Goal: Task Accomplishment & Management: Use online tool/utility

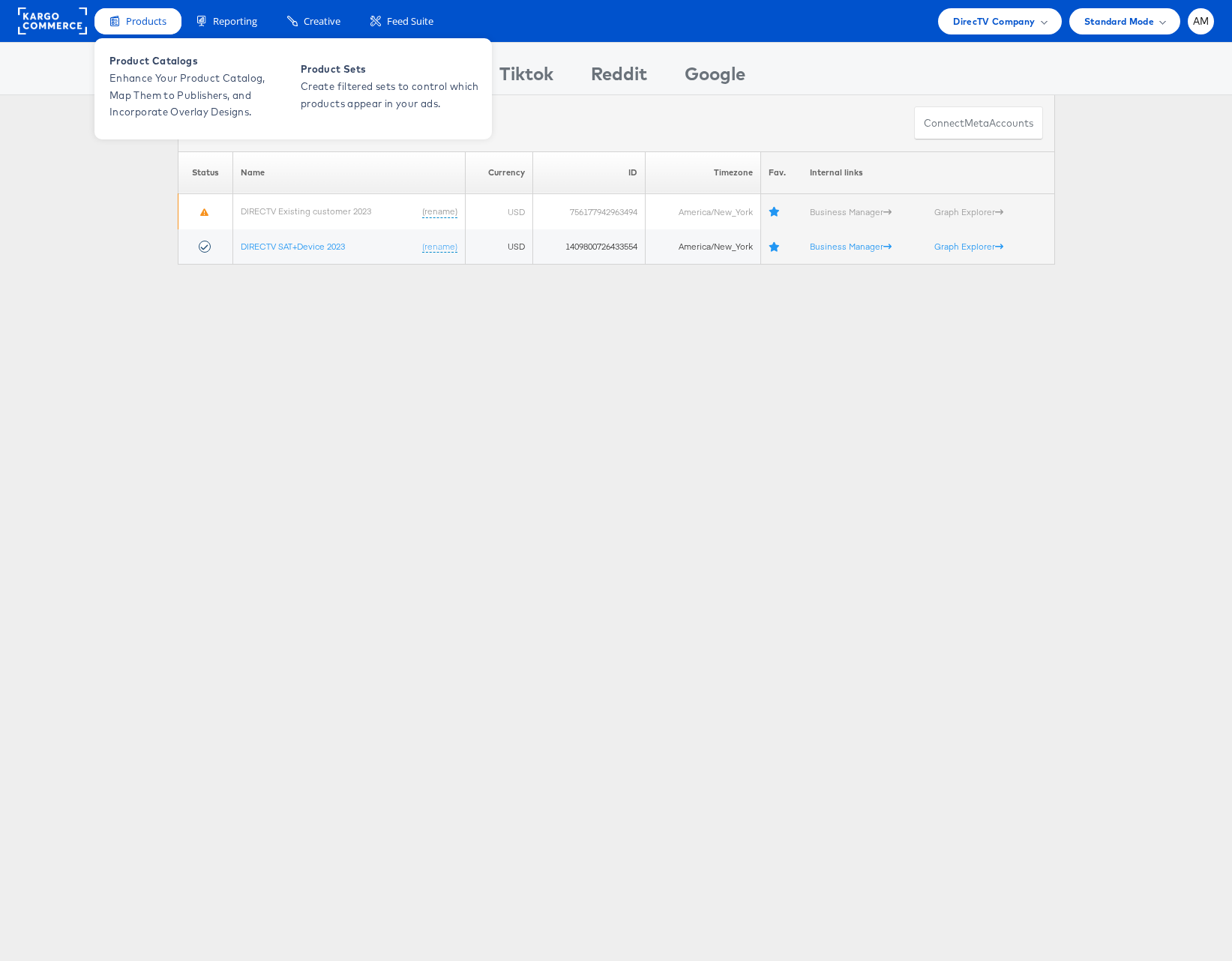
click at [145, 24] on span "Products" at bounding box center [146, 21] width 41 height 14
click at [151, 65] on span "Product Catalogs" at bounding box center [200, 61] width 180 height 17
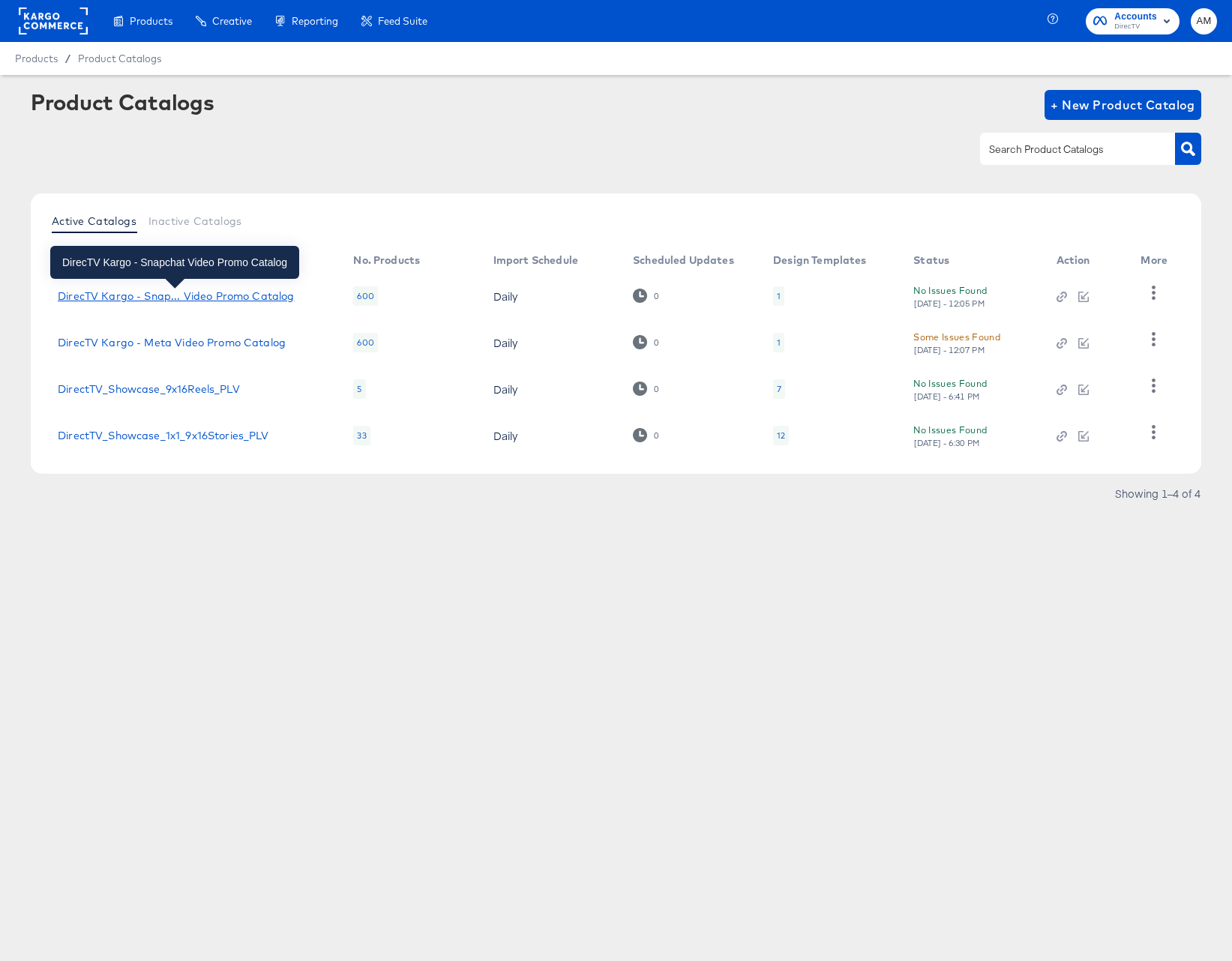
click at [209, 294] on div "DirecTV Kargo - Snap... Video Promo Catalog" at bounding box center [176, 296] width 236 height 12
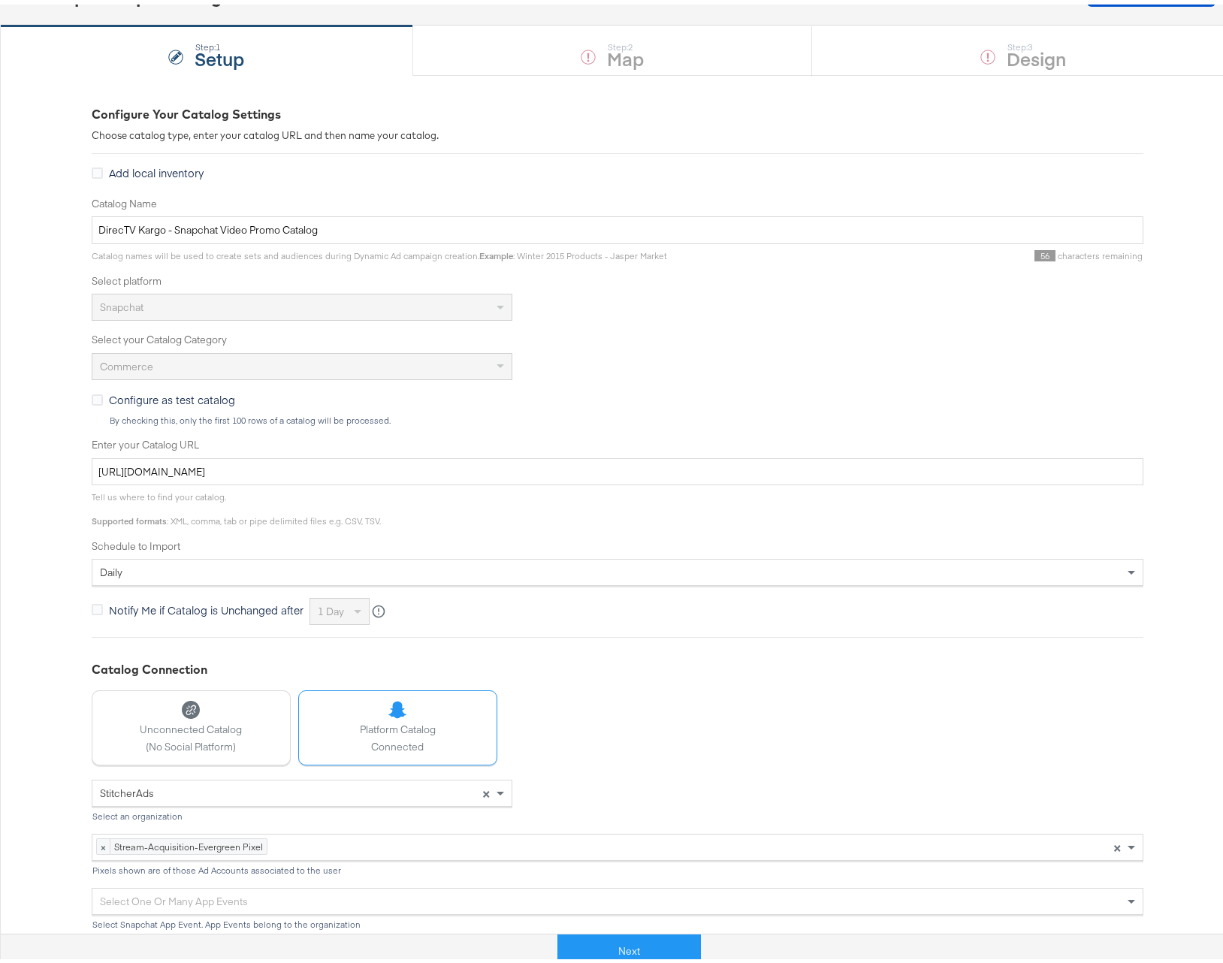
scroll to position [122, 0]
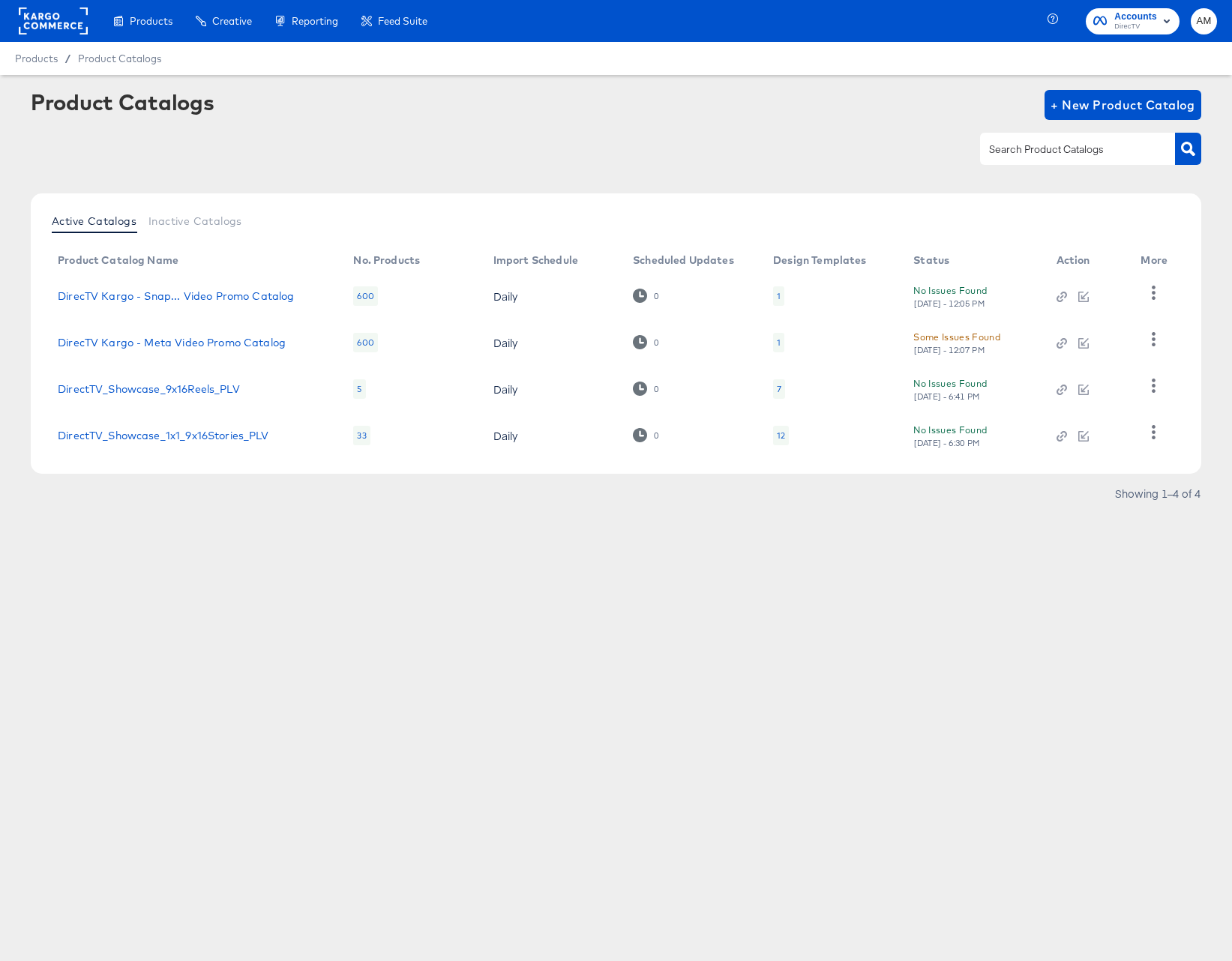
click at [76, 21] on rect at bounding box center [53, 21] width 69 height 27
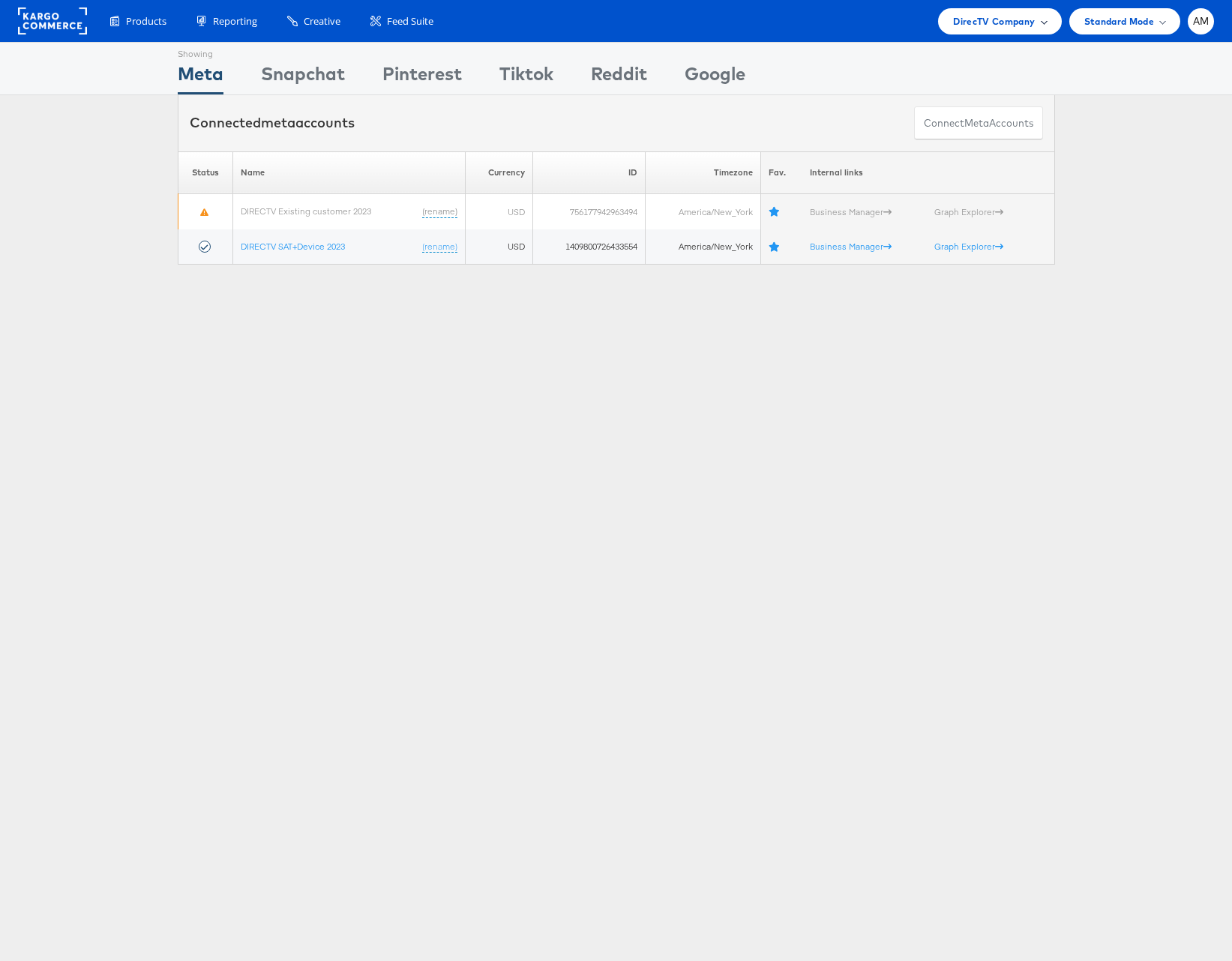
click at [992, 20] on span "DirecTV Company" at bounding box center [994, 22] width 82 height 16
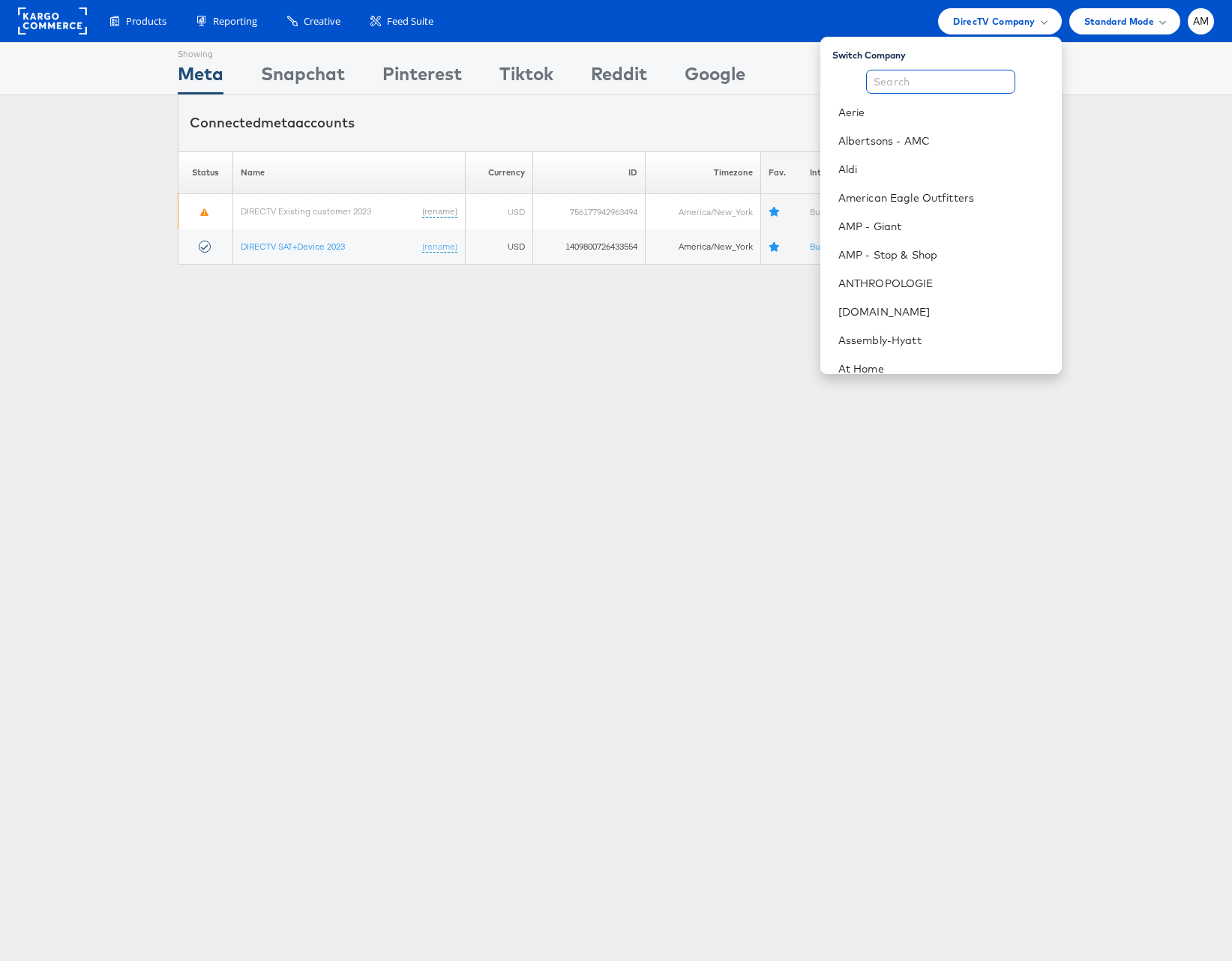
click at [925, 85] on input "text" at bounding box center [941, 82] width 150 height 24
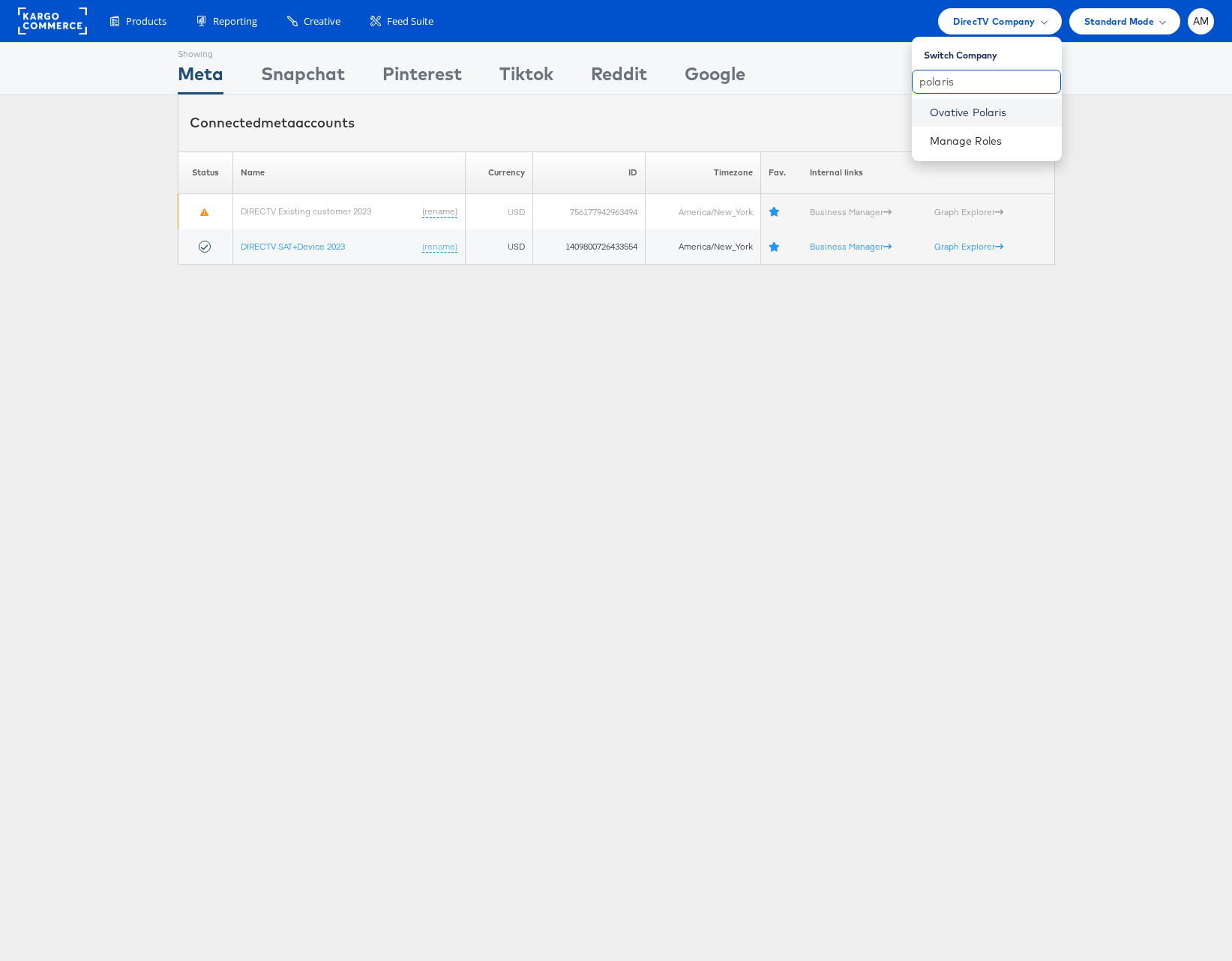
type input "polaris"
click at [982, 107] on link "Ovative Polaris" at bounding box center [990, 112] width 120 height 15
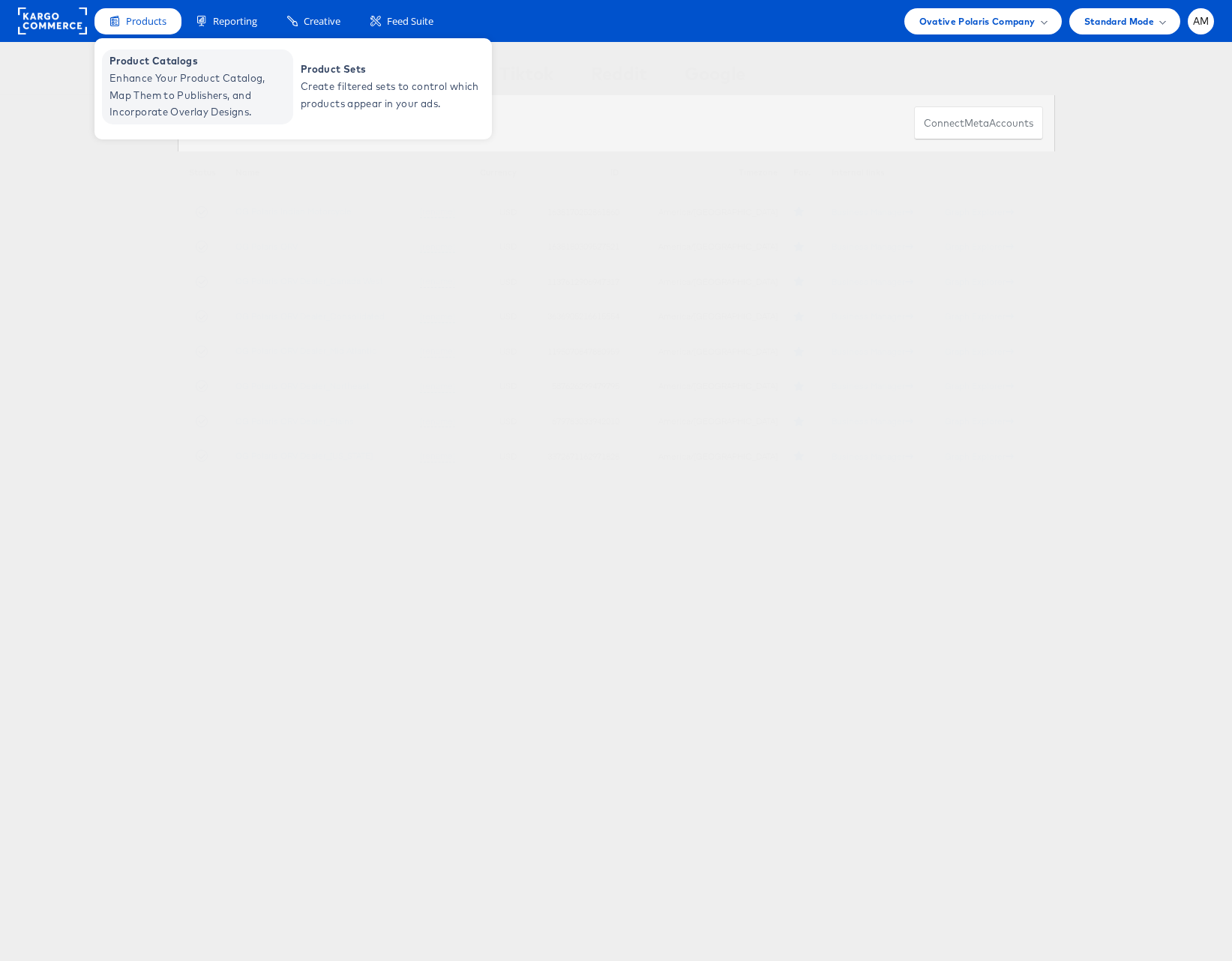
click at [162, 80] on span "Enhance Your Product Catalog, Map Them to Publishers, and Incorporate Overlay D…" at bounding box center [200, 95] width 180 height 51
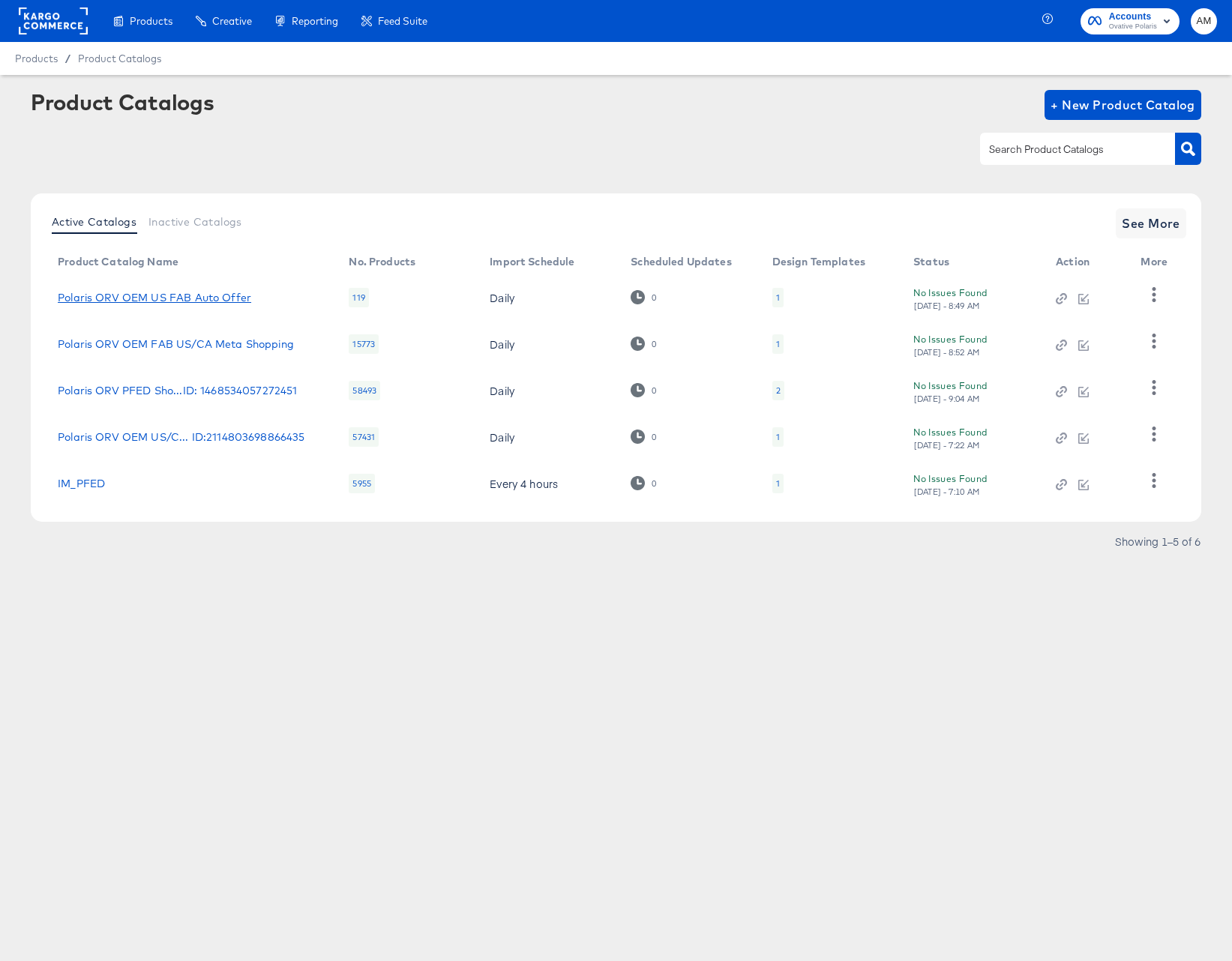
click at [196, 296] on link "Polaris ORV OEM US FAB Auto Offer" at bounding box center [155, 297] width 194 height 12
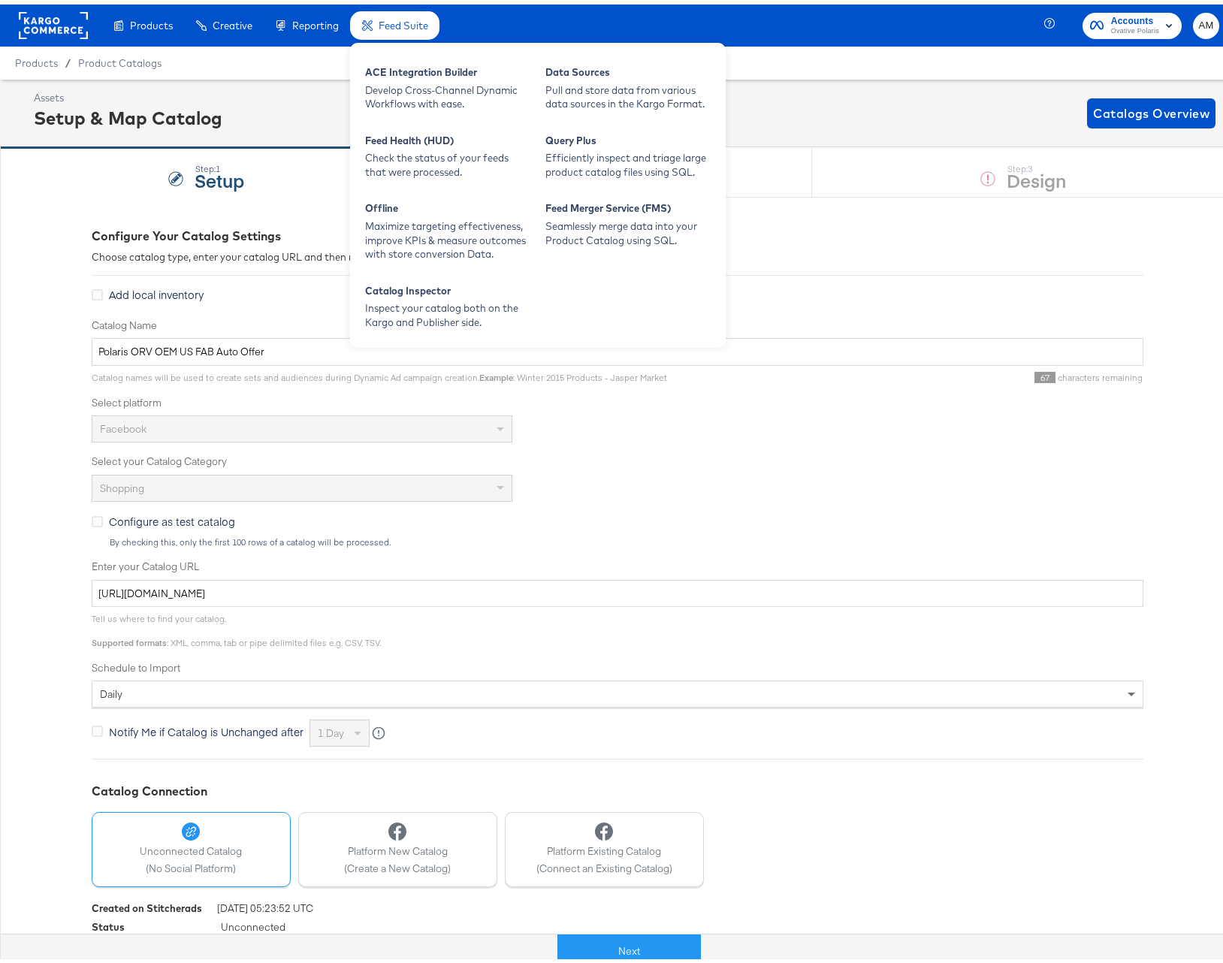
click at [384, 15] on span "Feed Suite" at bounding box center [404, 21] width 50 height 12
click at [401, 71] on div "ACE Integration Builder" at bounding box center [447, 70] width 165 height 18
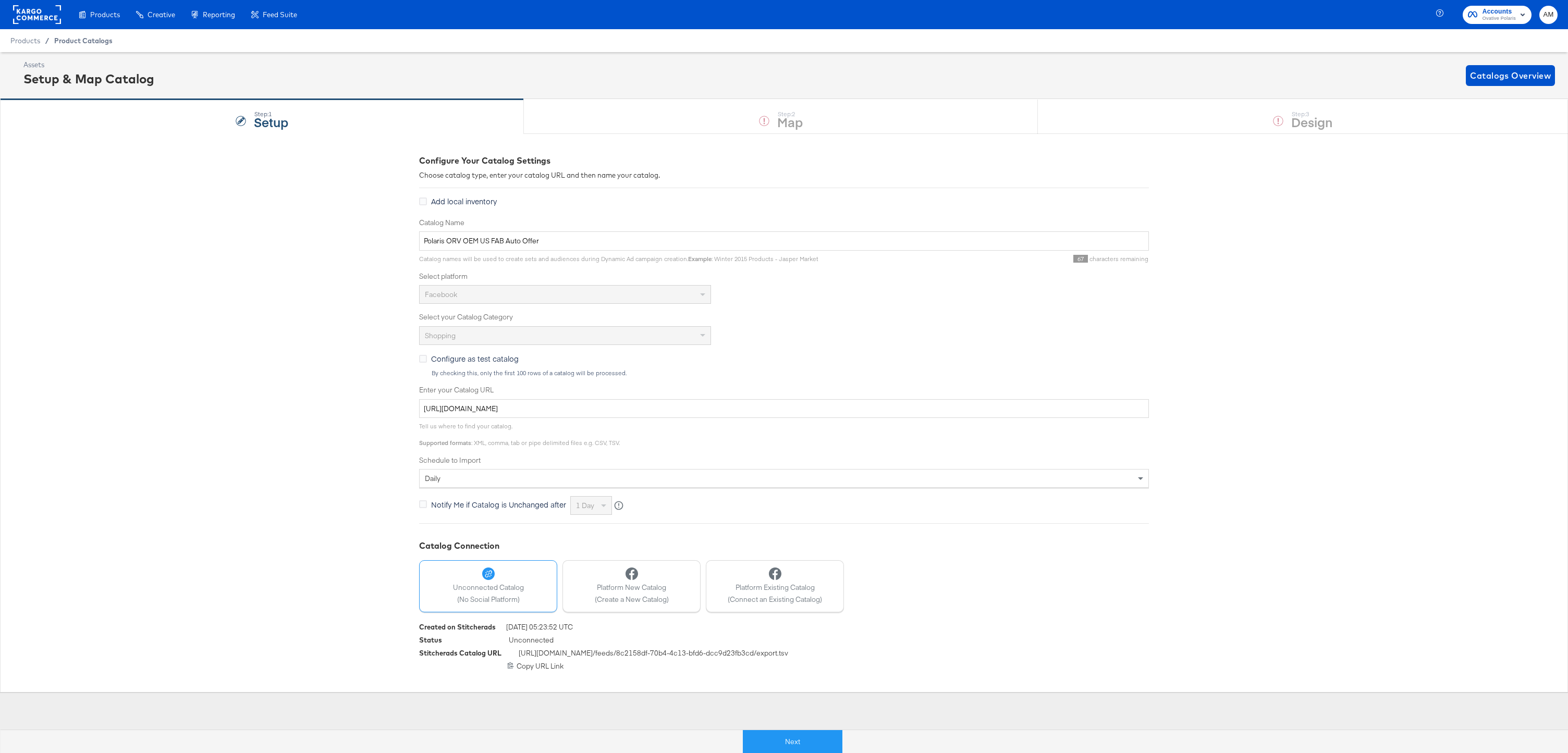
click at [80, 41] on span "Product Catalogs" at bounding box center [83, 41] width 58 height 8
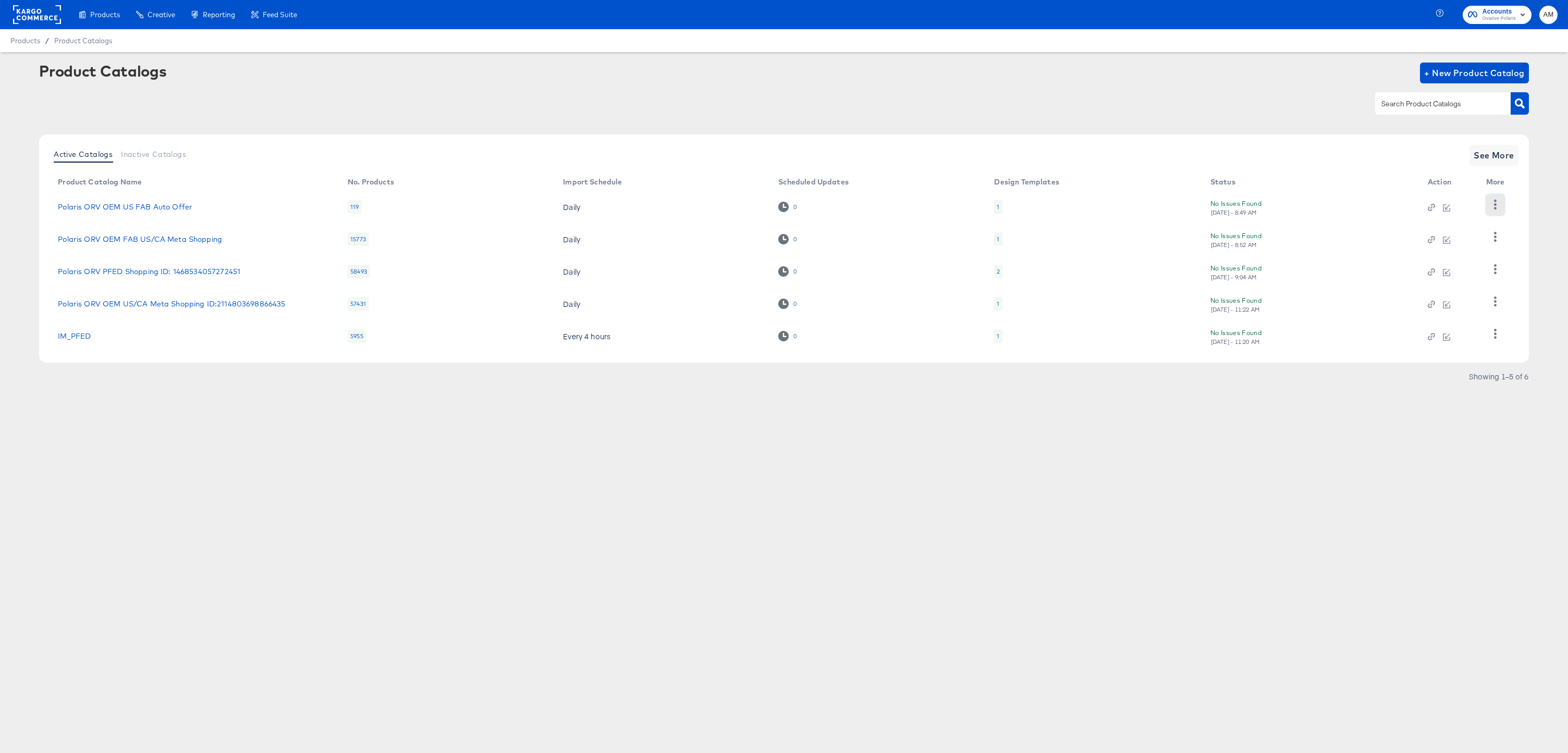
click at [856, 205] on icon "button" at bounding box center [1496, 205] width 3 height 10
drag, startPoint x: 206, startPoint y: 206, endPoint x: 49, endPoint y: 207, distance: 157.0
click at [49, 207] on td "Polaris ORV OEM US FAB Auto Offer" at bounding box center [194, 207] width 290 height 33
copy link "Polaris ORV OEM US FAB Auto Offer"
click at [856, 71] on span "+ New Product Catalog" at bounding box center [1474, 73] width 101 height 15
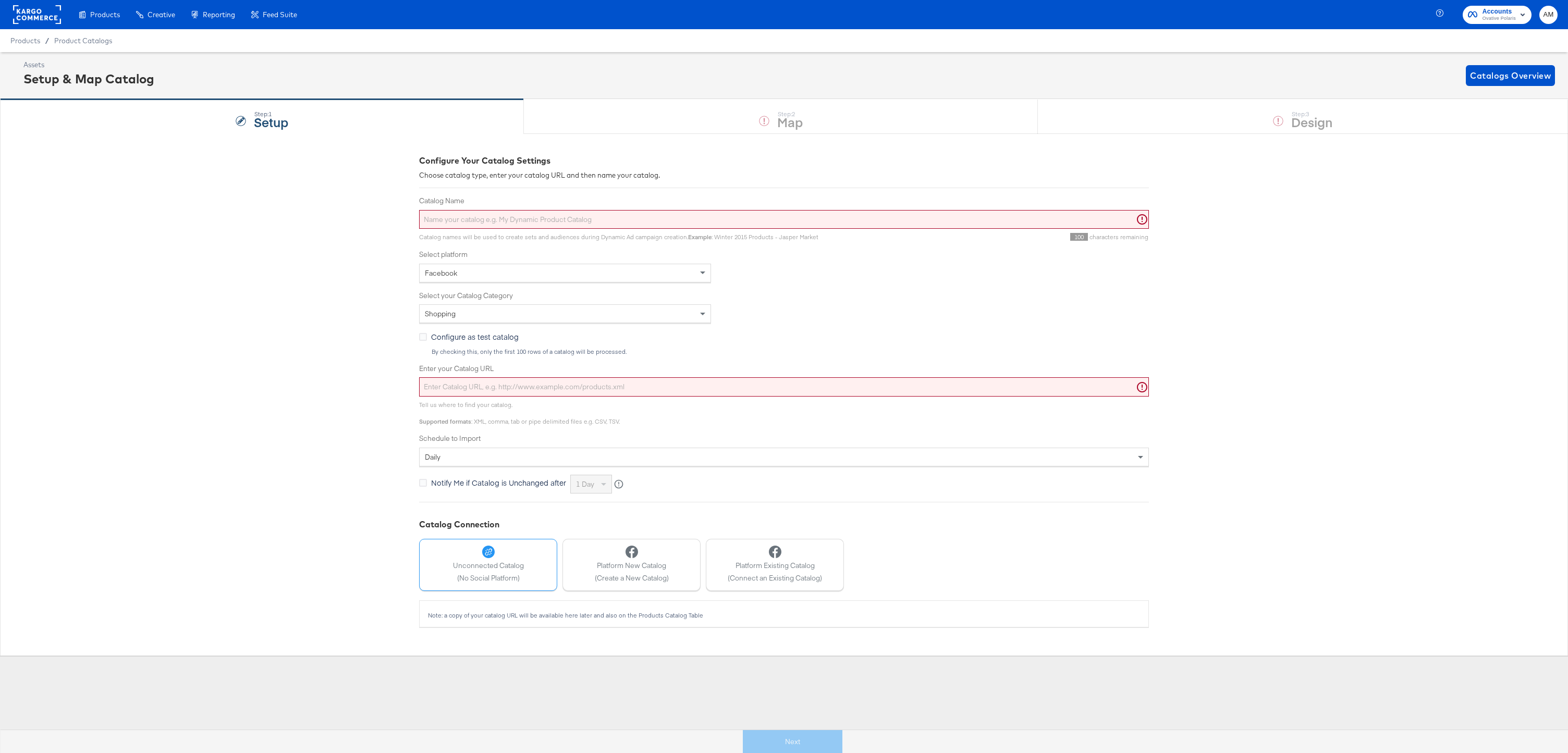
click at [494, 219] on input "Catalog Name" at bounding box center [784, 220] width 730 height 19
paste input "Polaris ORV OEM US FAB Auto Offer"
click at [488, 223] on input "Polaris ORV OEM US FAB Auto Offer" at bounding box center [784, 220] width 730 height 19
type input "Polaris ORV OEM CA FAB Auto Offer"
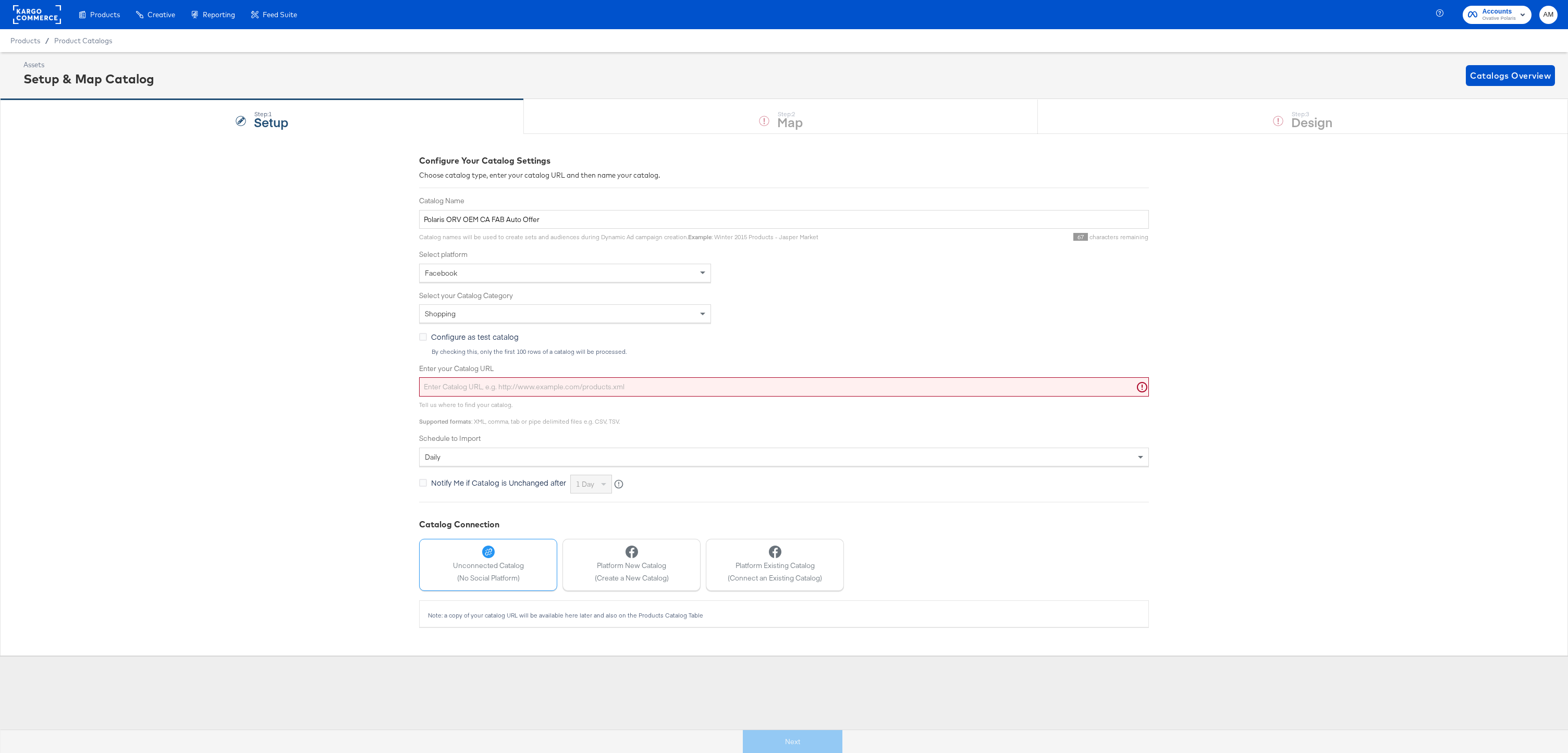
click at [474, 389] on input "Enter your Catalog URL" at bounding box center [784, 387] width 730 height 19
paste input "[URL][DOMAIN_NAME]"
type input "[URL][DOMAIN_NAME]"
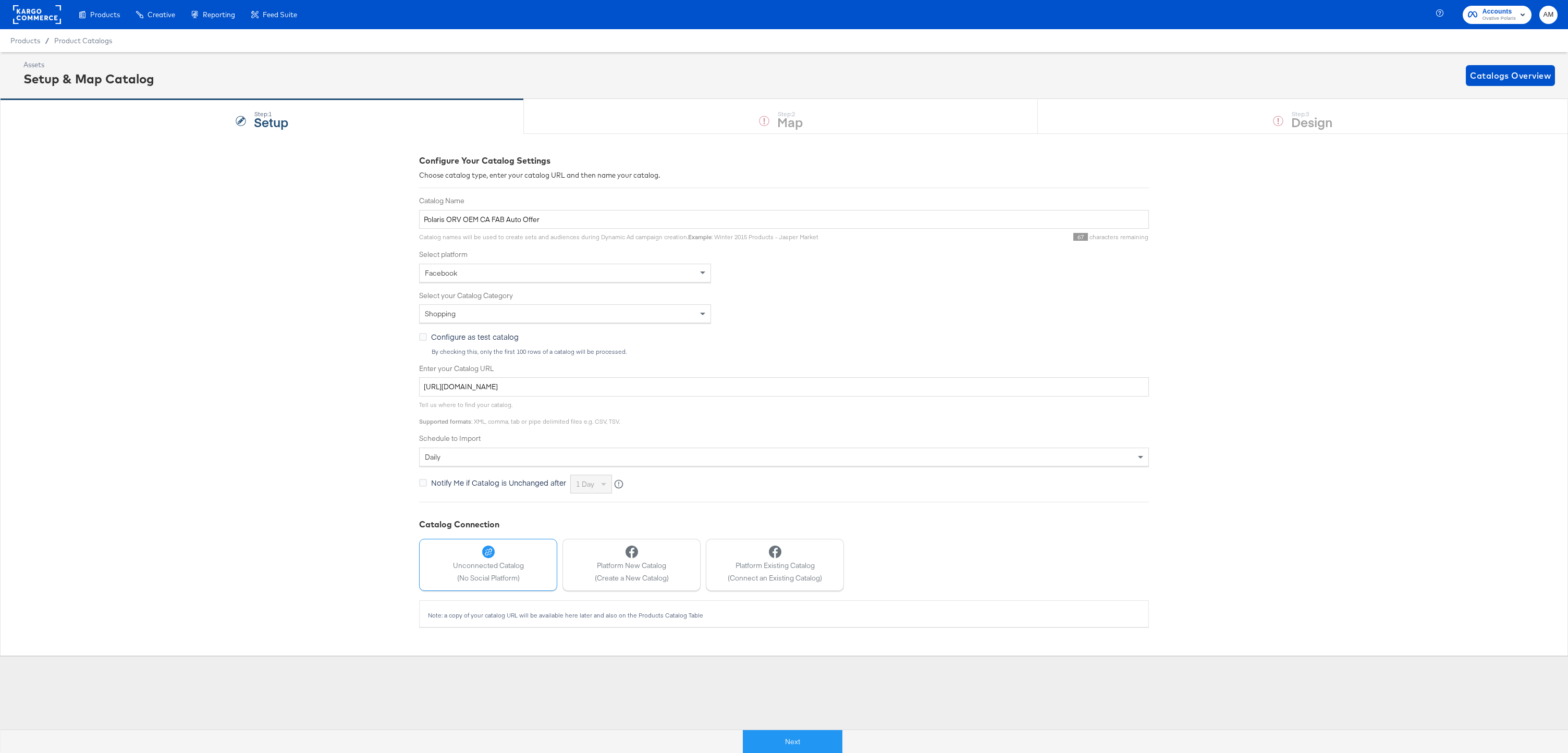
drag, startPoint x: 783, startPoint y: 746, endPoint x: 778, endPoint y: 729, distance: 17.7
click at [783, 668] on button "Next" at bounding box center [793, 742] width 100 height 24
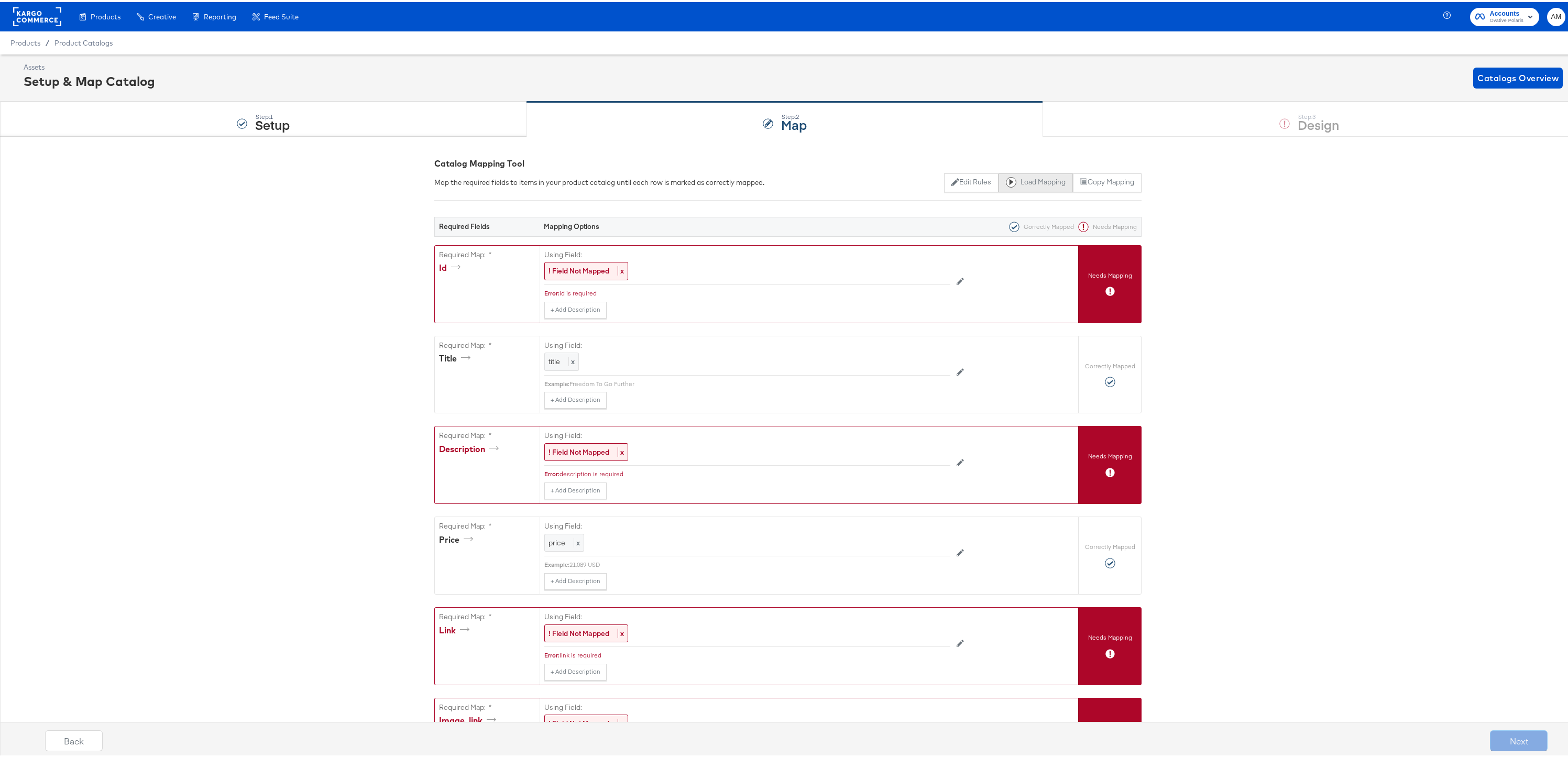
click at [860, 179] on button "Load Mapping" at bounding box center [1035, 181] width 75 height 19
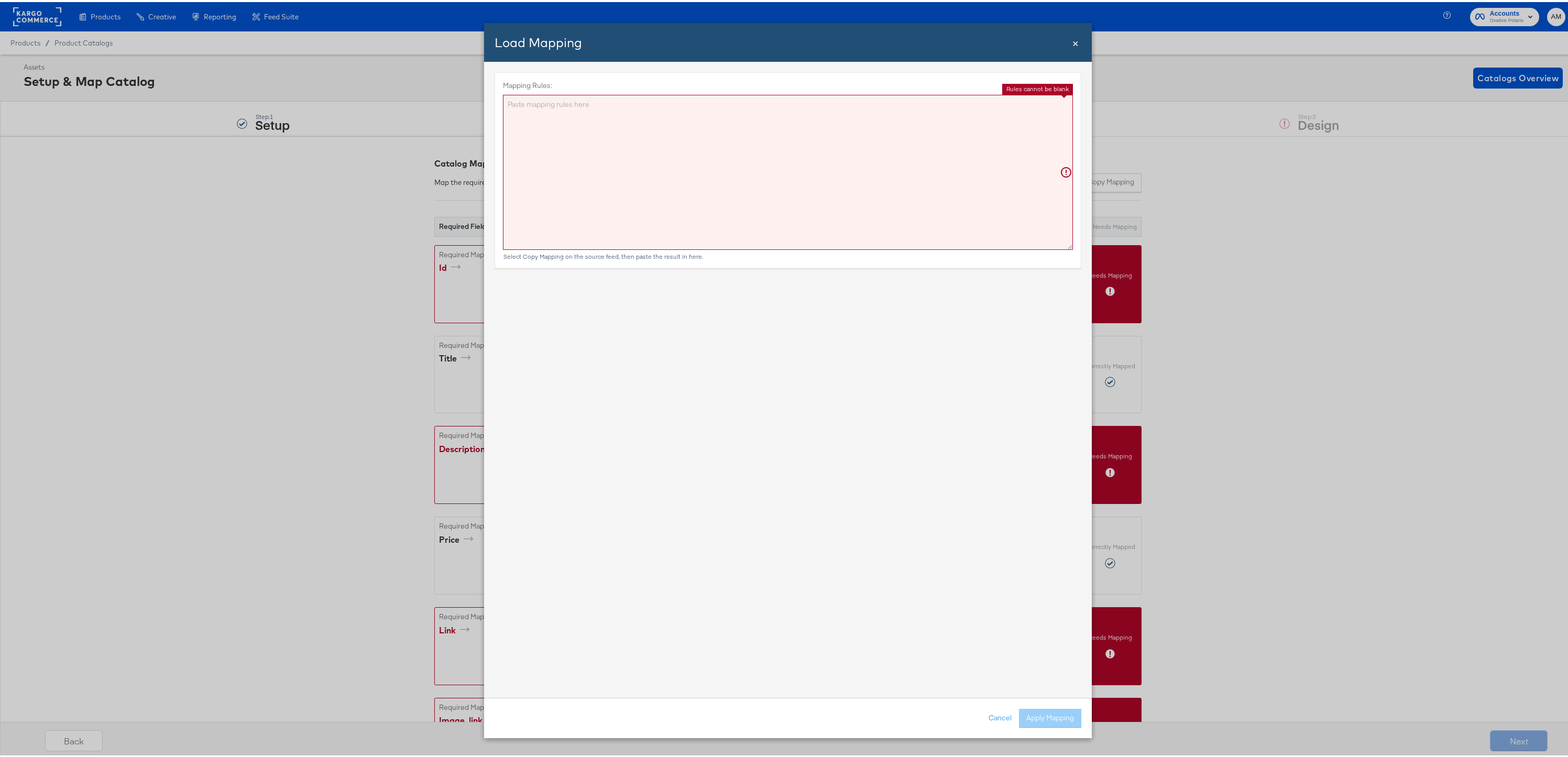
click at [577, 153] on textarea "Mapping Rules:" at bounding box center [788, 170] width 570 height 155
paste textarea "{"id":"{{{\"Id\"}}}","title":"{{{\"title\"}}}","description":"{{{\"title\"}}}",…"
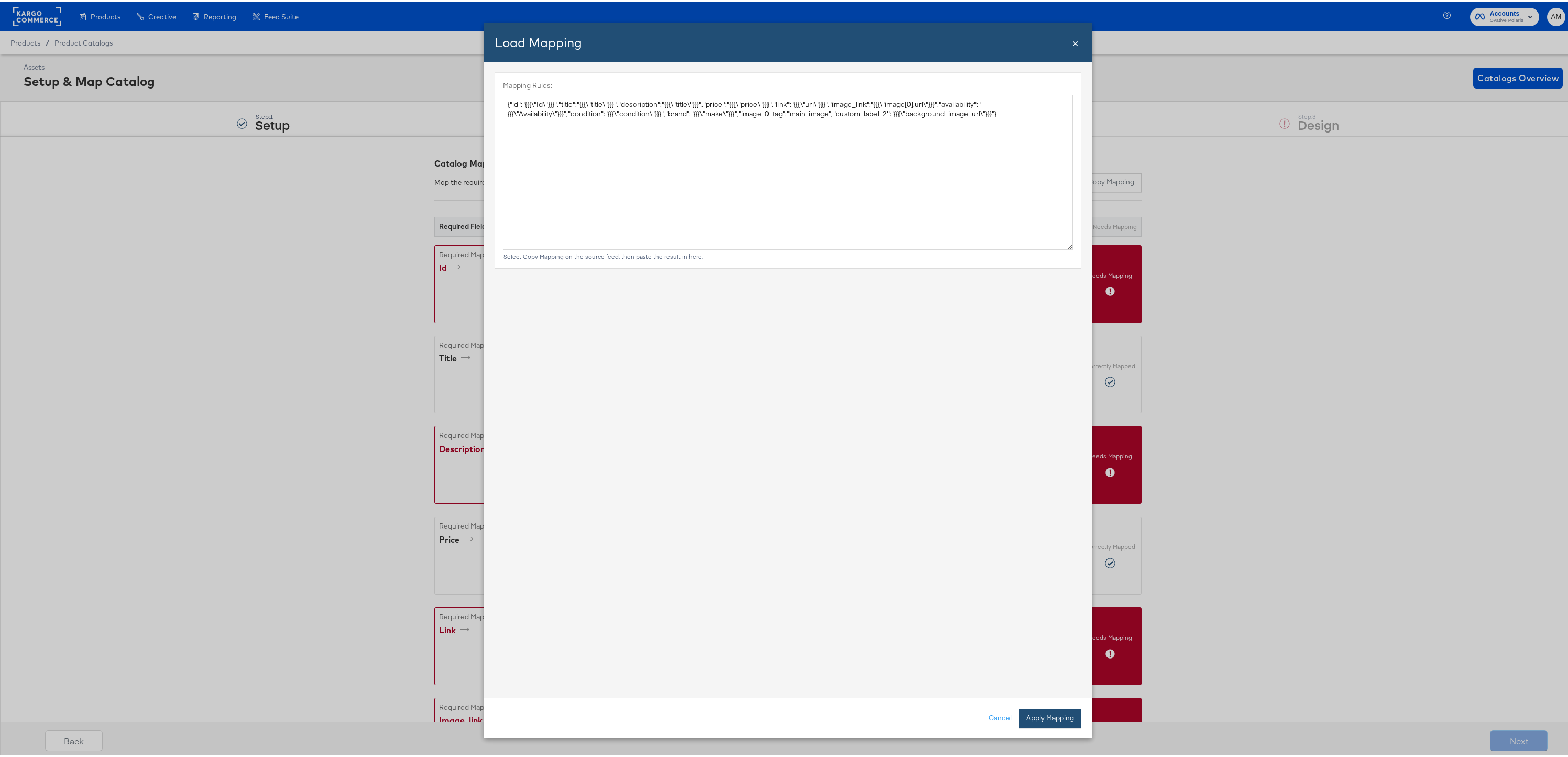
type textarea "{ "id": "{{{\"Id\"}}}", "title": "{{{\"title\"}}}", "description": "{{{\"title\…"
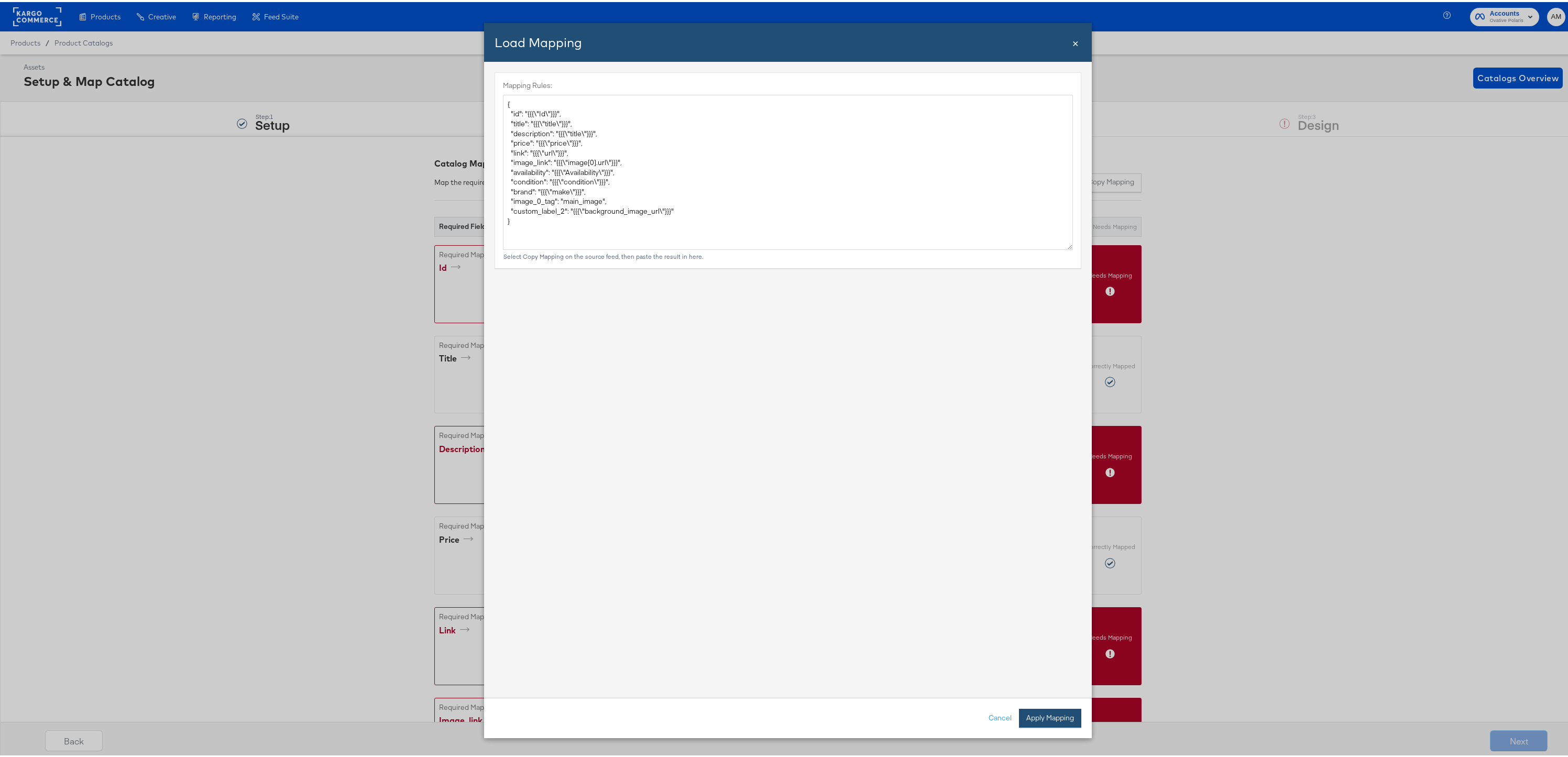
click at [860, 671] on button "Apply Mapping" at bounding box center [1050, 716] width 62 height 19
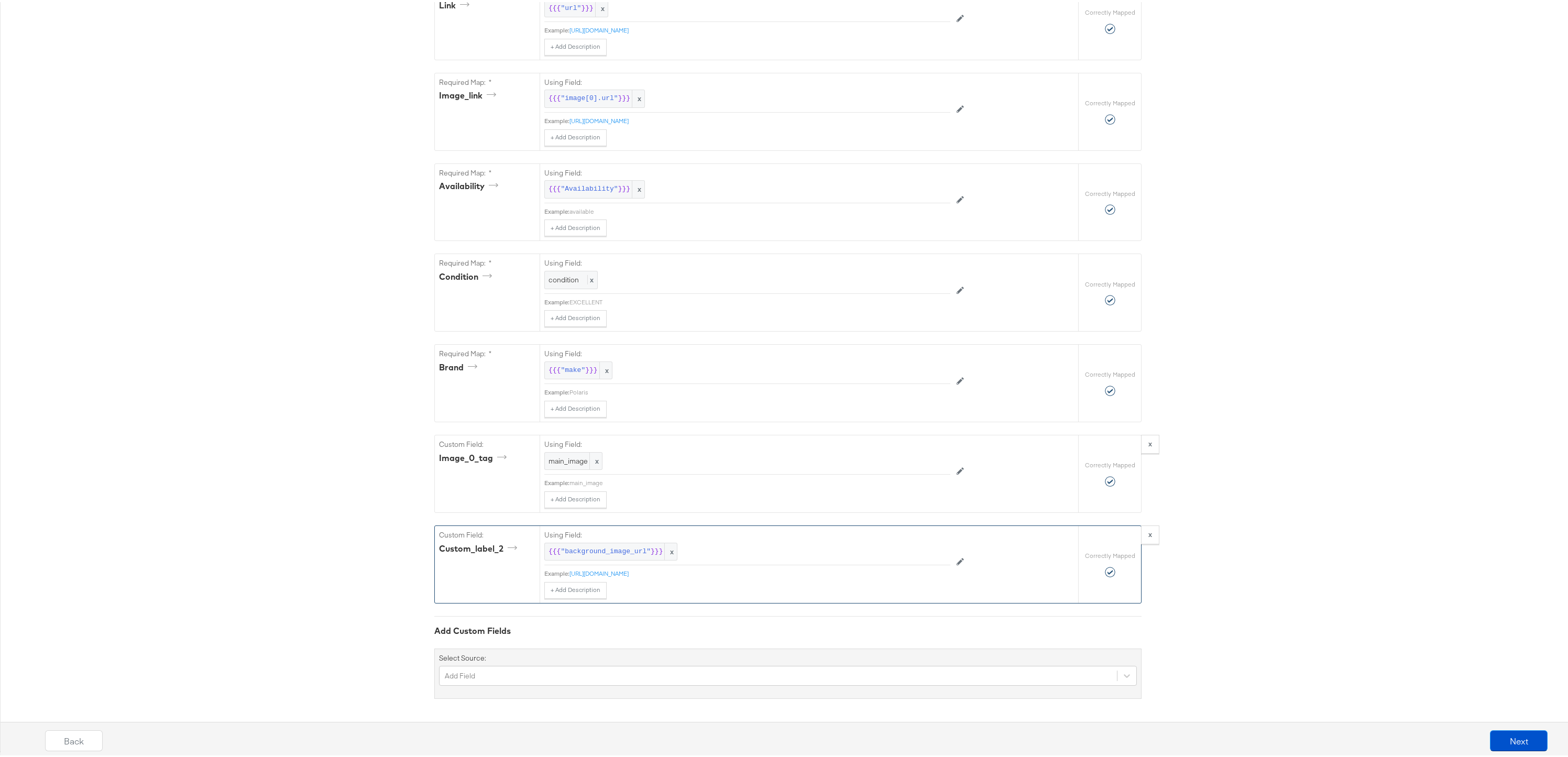
scroll to position [641, 0]
click at [860, 671] on button "Next" at bounding box center [1518, 739] width 58 height 21
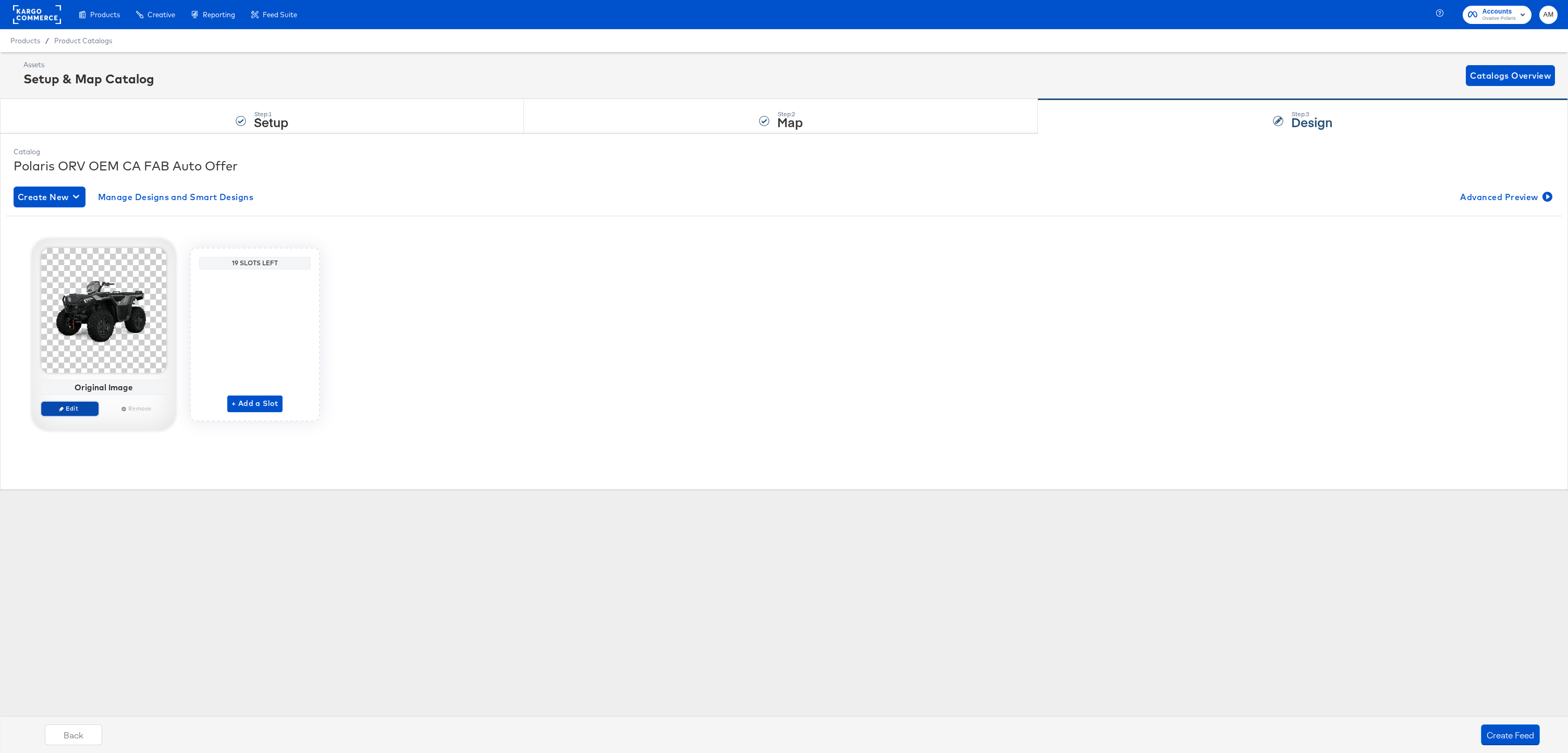
click at [78, 411] on span "Edit" at bounding box center [69, 408] width 48 height 8
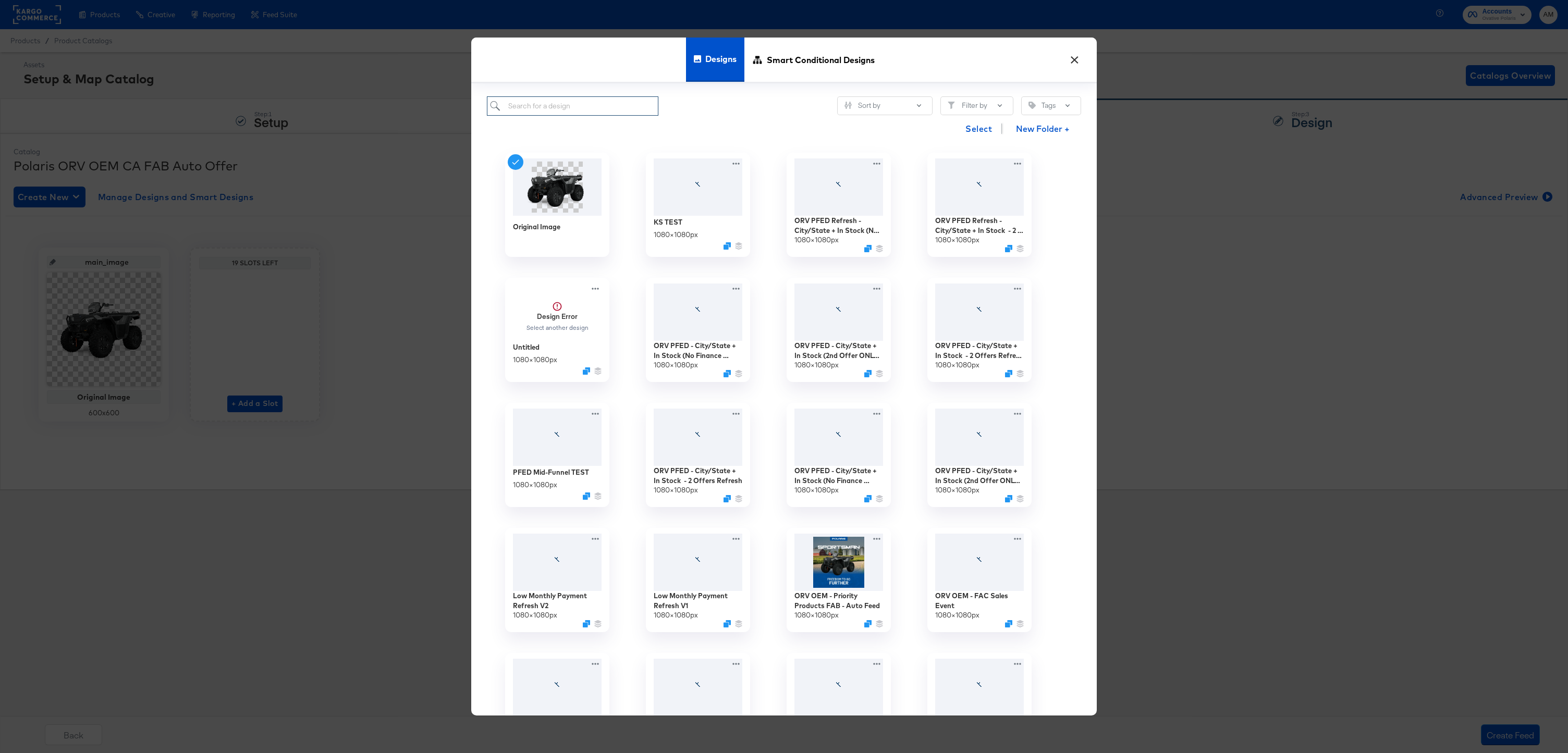
click at [570, 108] on input "search" at bounding box center [572, 106] width 171 height 19
paste input "ORV OEM - Priority Products FAB - Auto Feed"
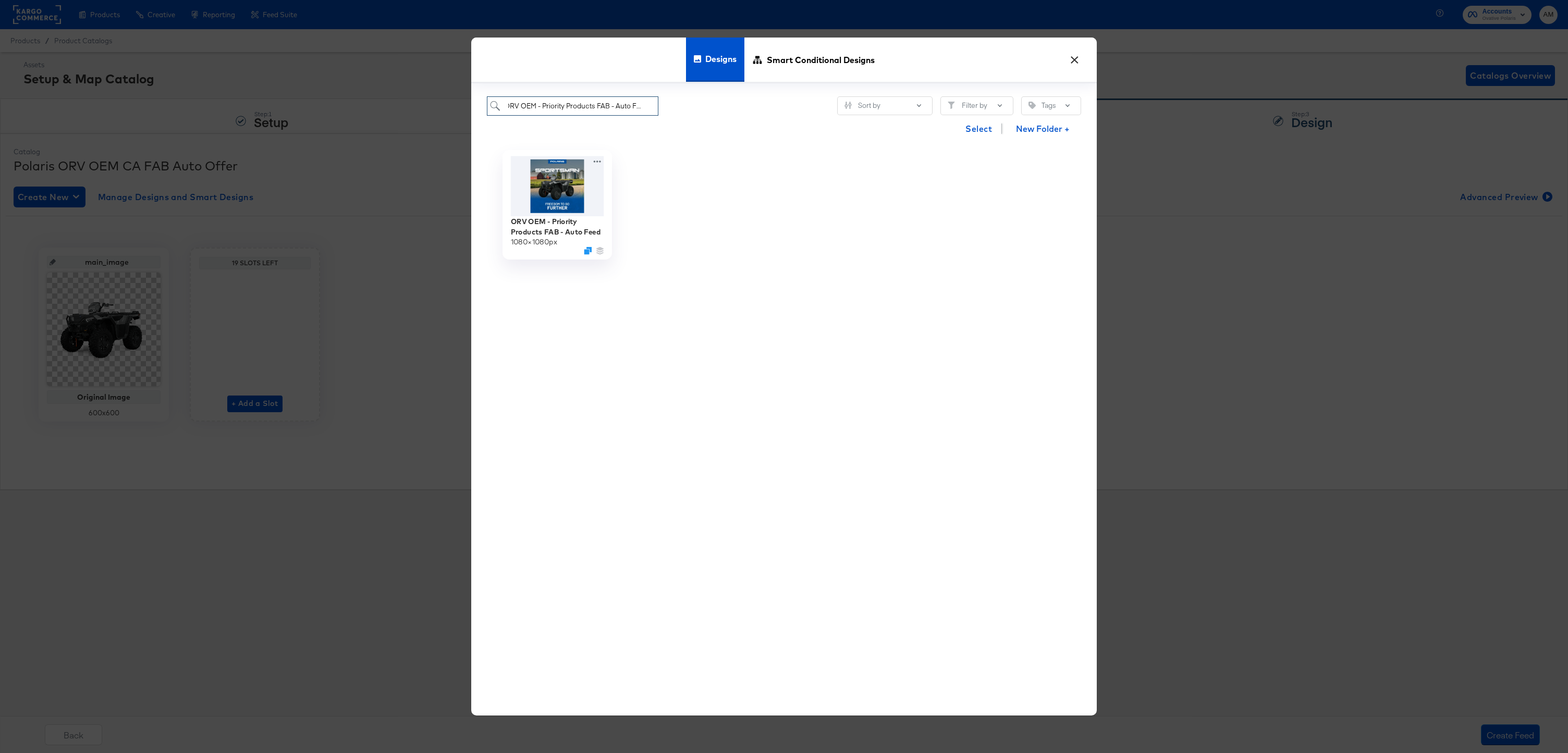
type input "ORV OEM - Priority Products FAB - Auto Feed"
click at [553, 196] on img at bounding box center [557, 186] width 94 height 60
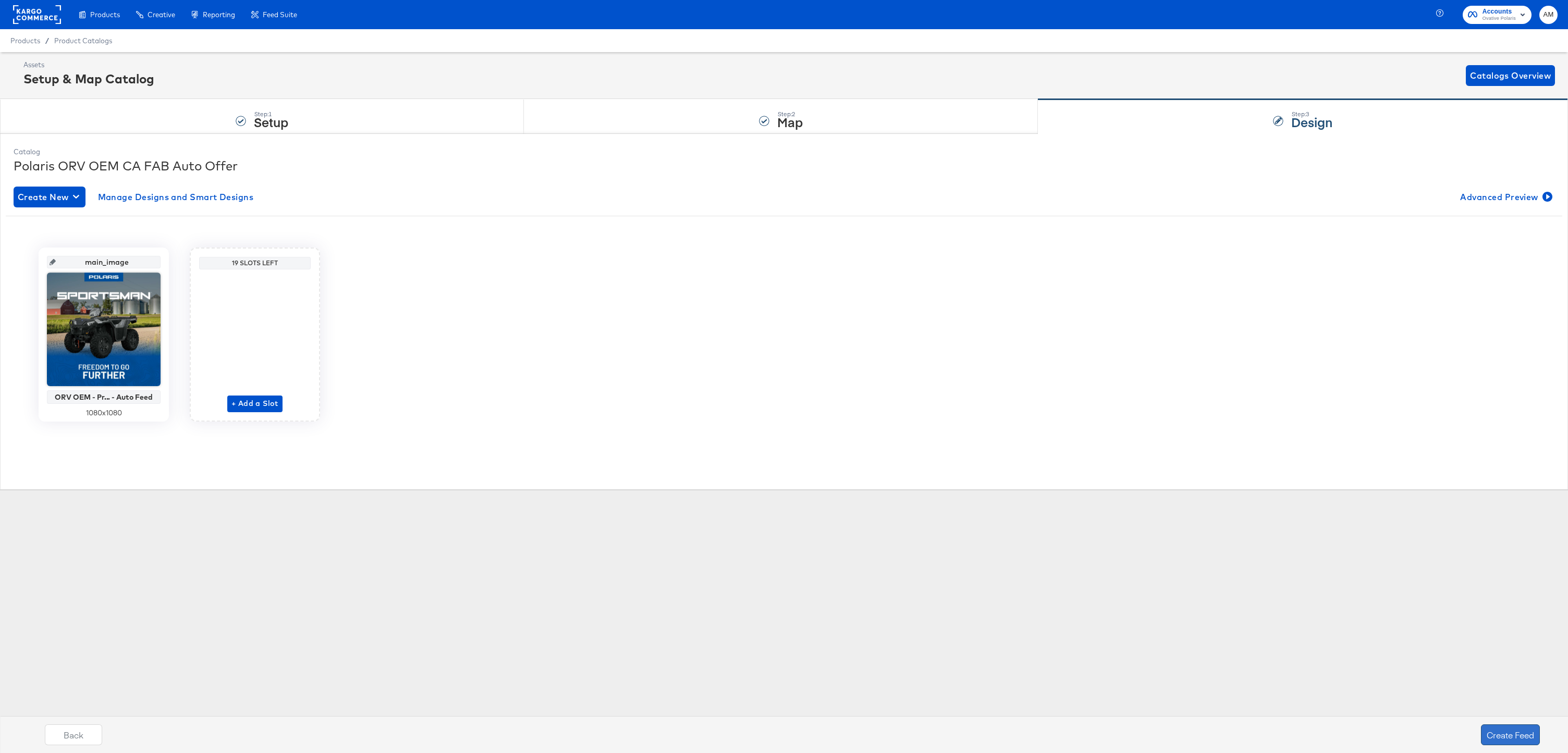
click at [856, 668] on button "Create Feed" at bounding box center [1510, 735] width 59 height 21
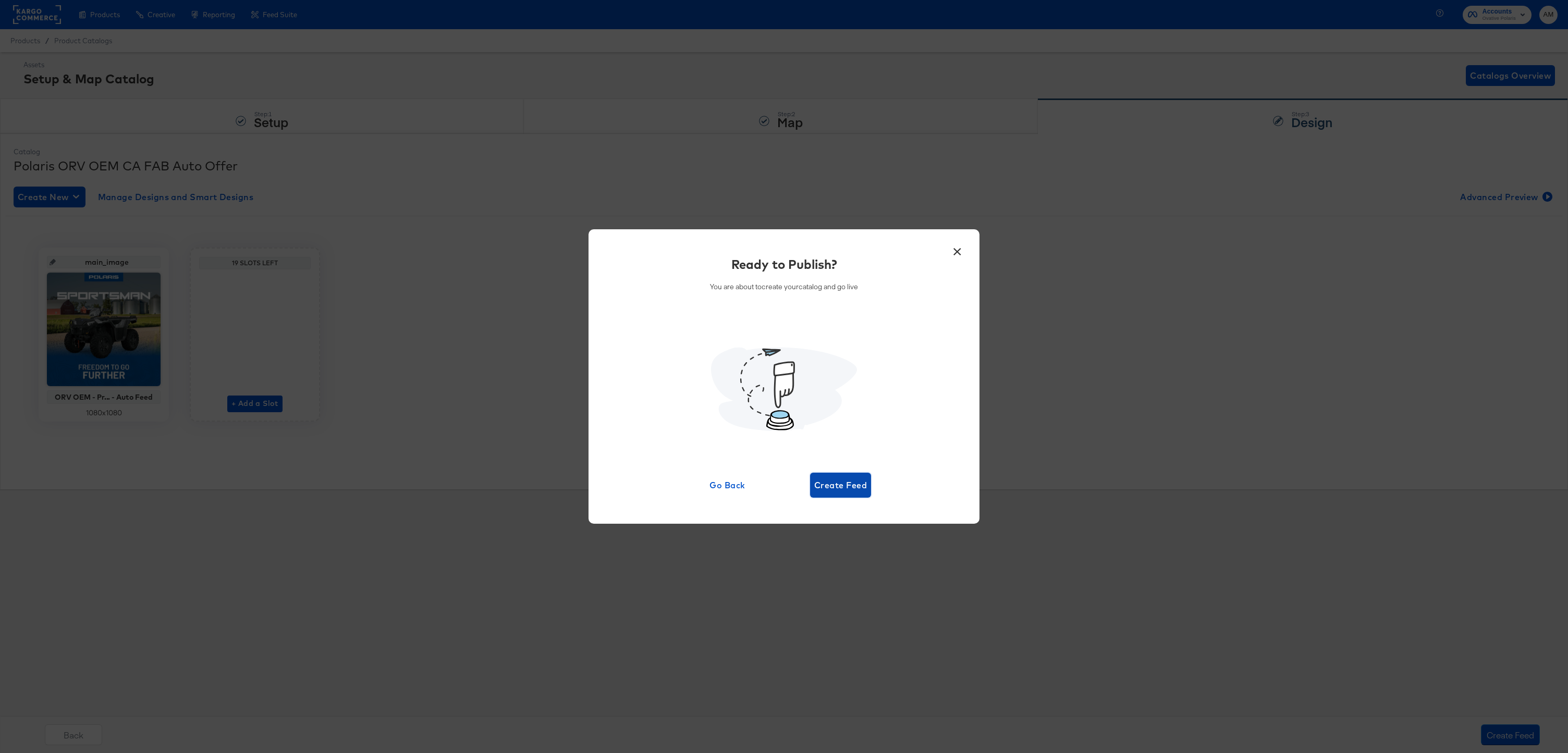
click at [839, 485] on span "Create Feed" at bounding box center [841, 485] width 53 height 15
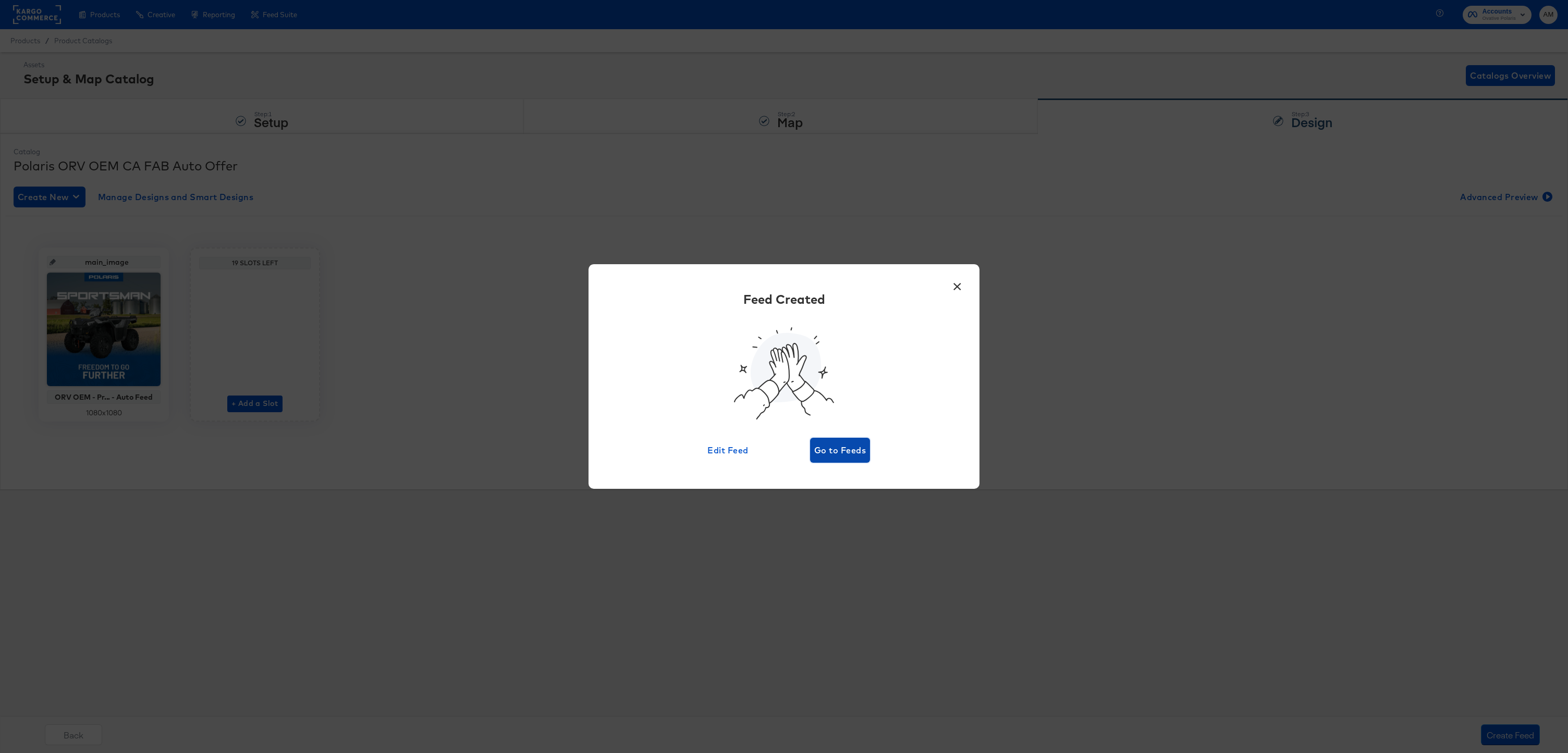
click at [830, 451] on span "Go to Feeds" at bounding box center [840, 450] width 51 height 15
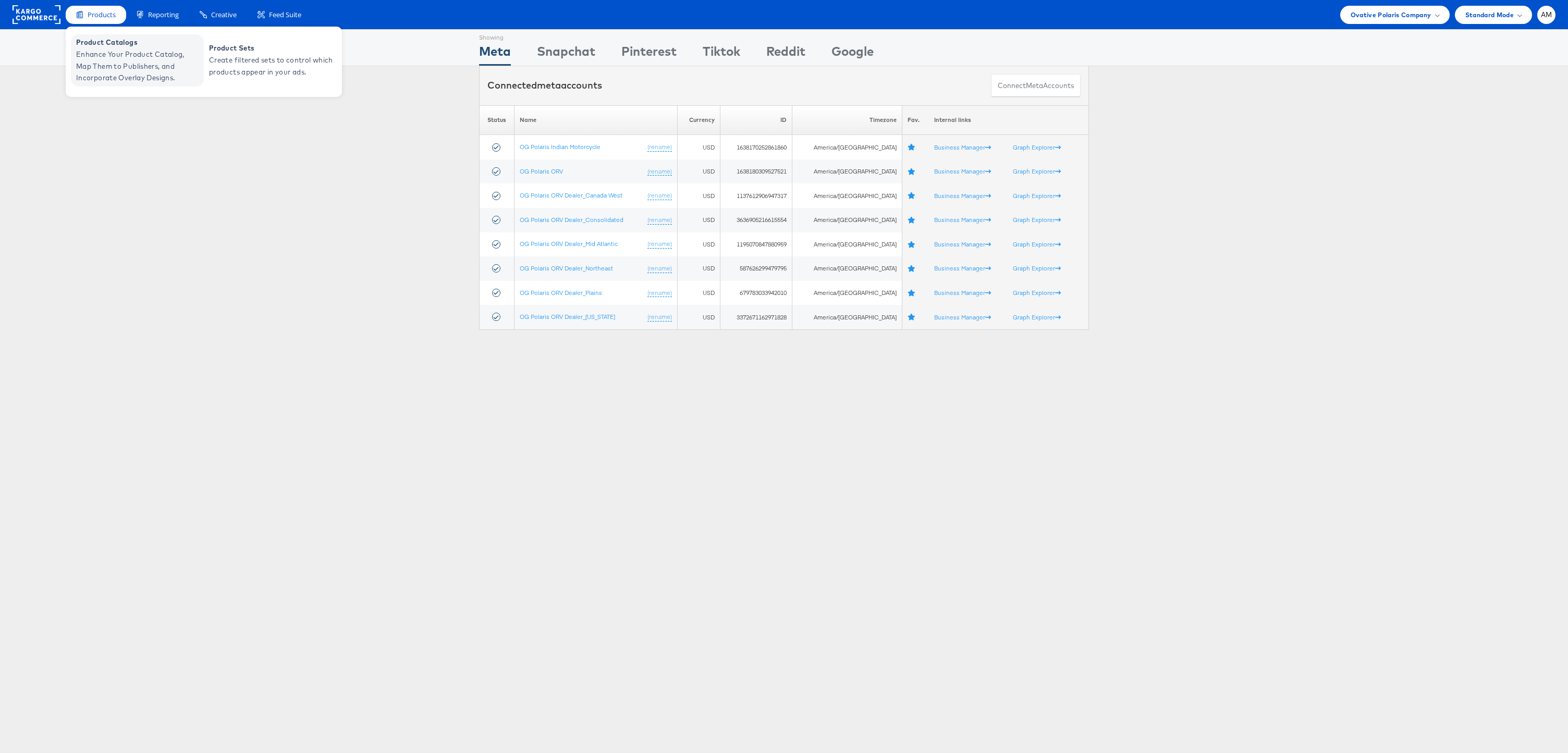
click at [106, 68] on span "Enhance Your Product Catalog, Map Them to Publishers, and Incorporate Overlay D…" at bounding box center [139, 66] width 125 height 35
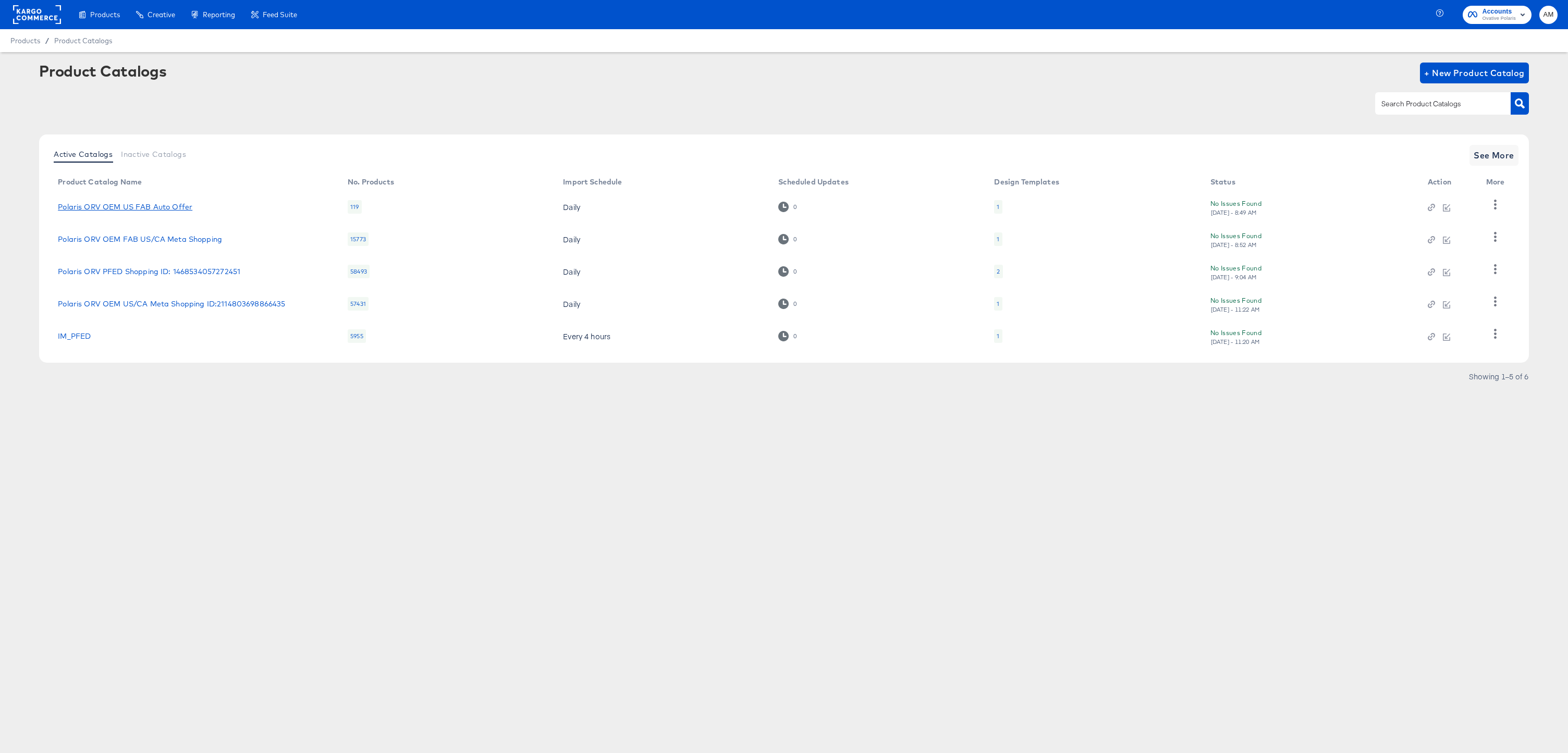
click at [124, 211] on link "Polaris ORV OEM US FAB Auto Offer" at bounding box center [125, 207] width 135 height 8
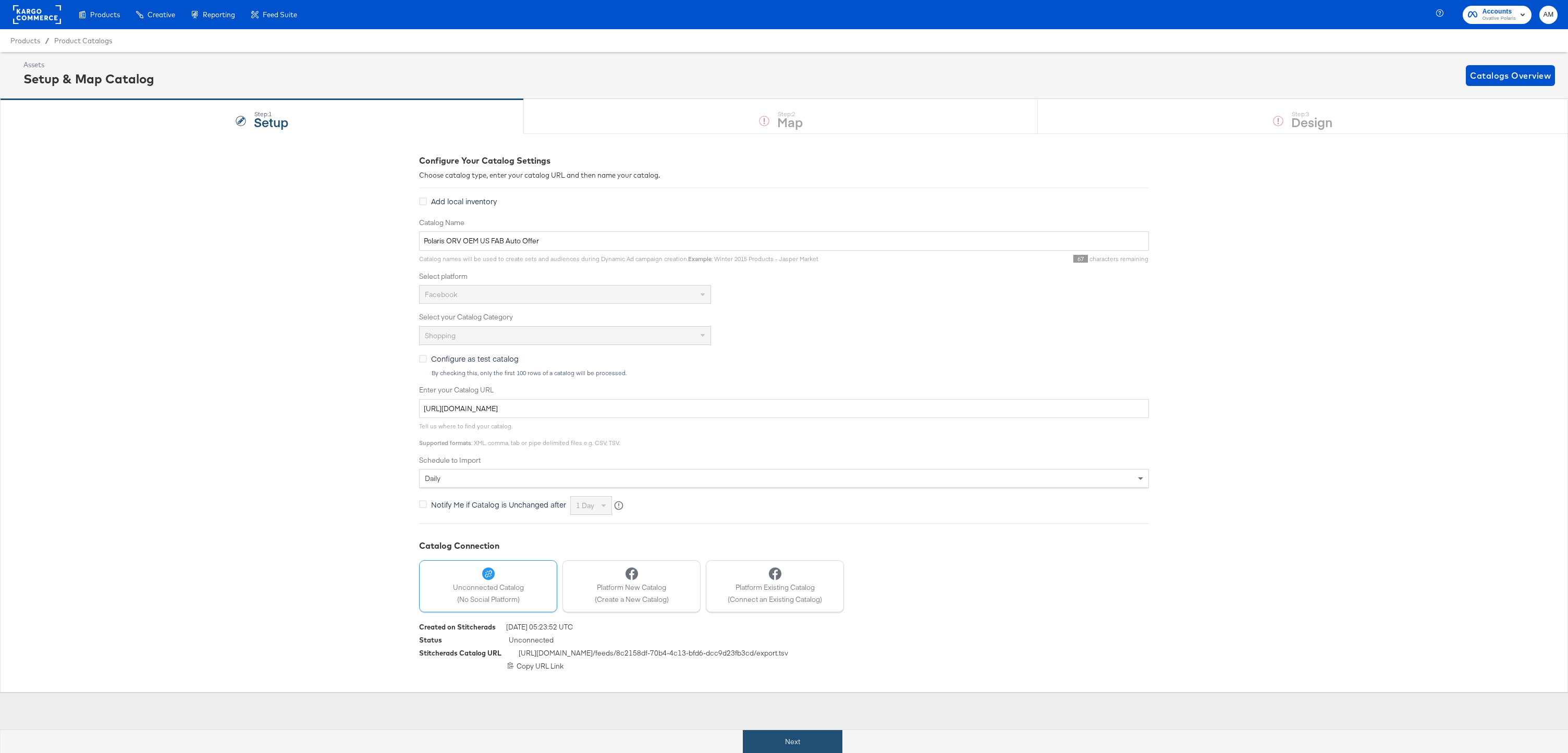
click at [784, 747] on button "Next" at bounding box center [793, 742] width 100 height 24
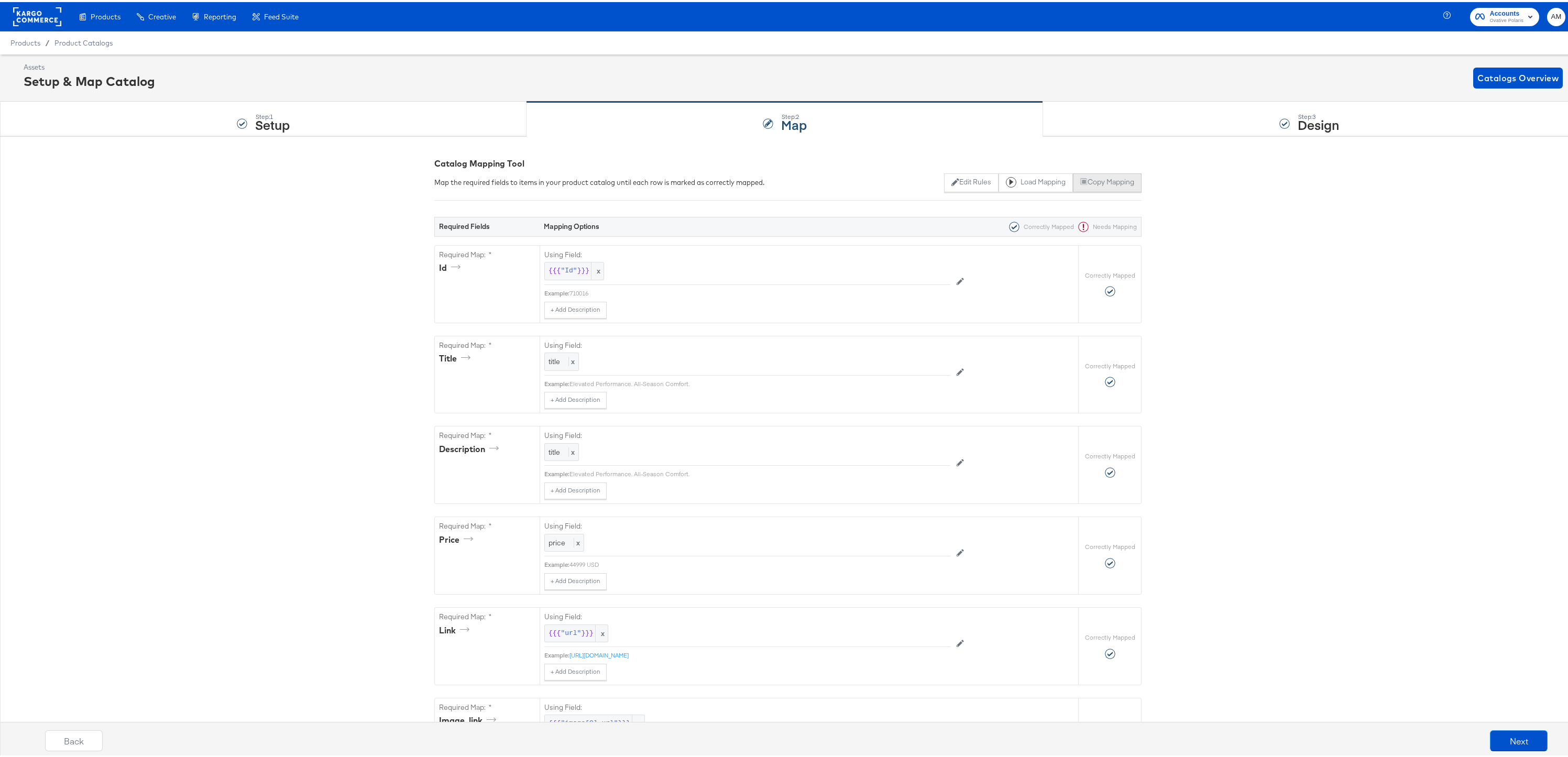
click at [1108, 180] on button "Copy Mapping" at bounding box center [1107, 181] width 68 height 19
click at [1276, 131] on div "Step: 3 Design" at bounding box center [1309, 118] width 533 height 35
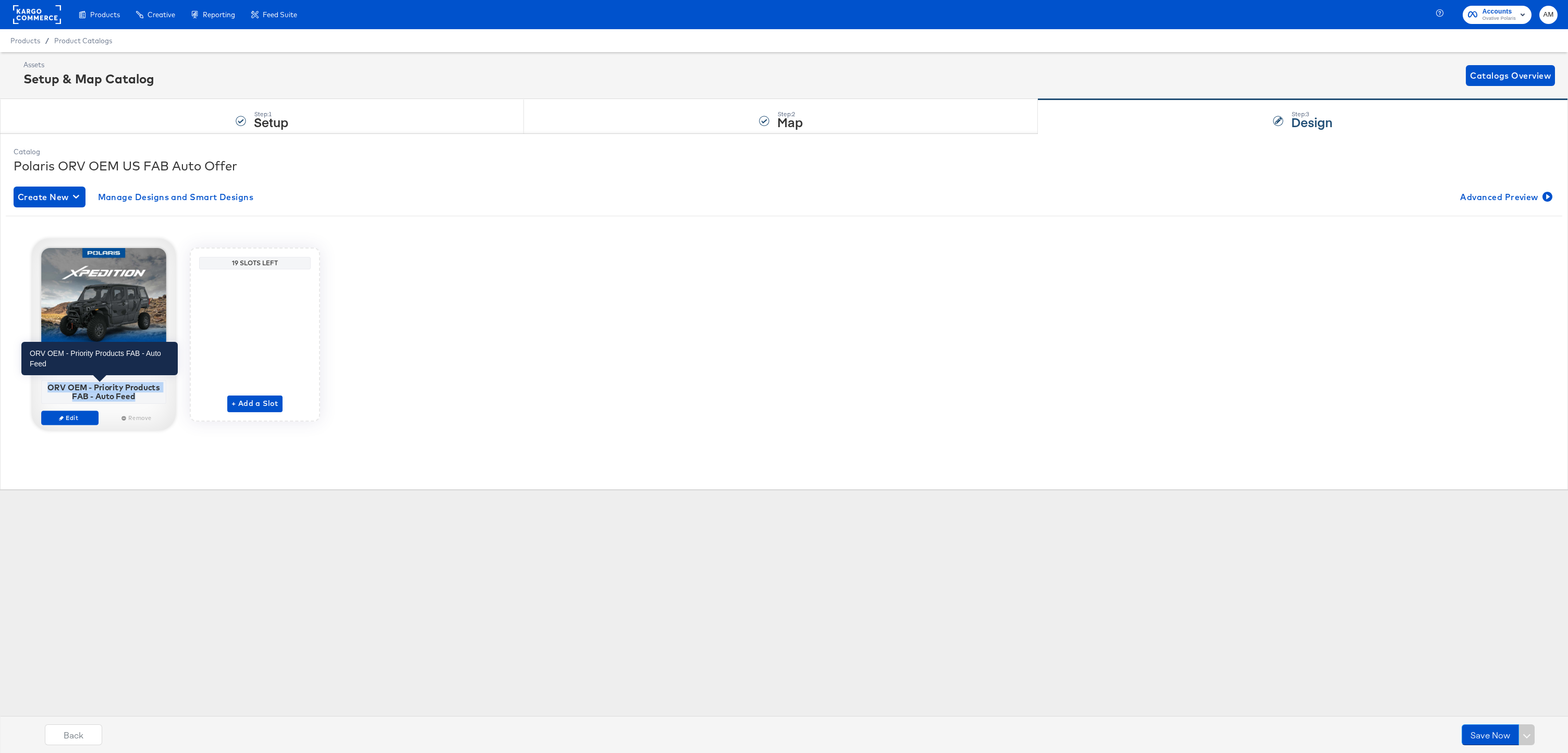
drag, startPoint x: 110, startPoint y: 392, endPoint x: 49, endPoint y: 387, distance: 61.2
click at [49, 387] on div "ORV OEM - Priority Products FAB - Auto Feed" at bounding box center [104, 392] width 119 height 18
copy div "ORV OEM - Priority Products FAB - Auto Feed"
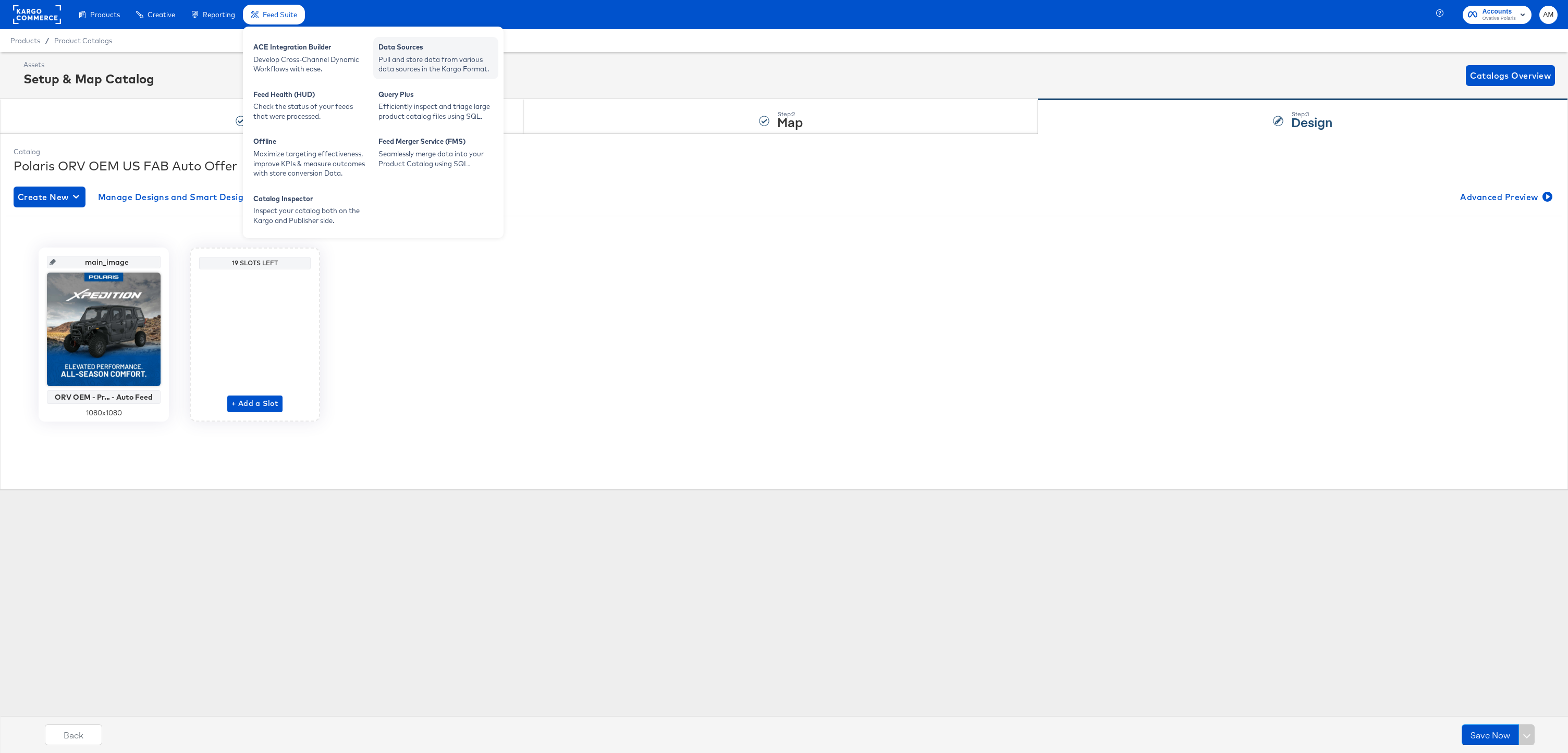
click at [428, 59] on div "Pull and store data from various data sources in the Kargo Format." at bounding box center [436, 64] width 114 height 19
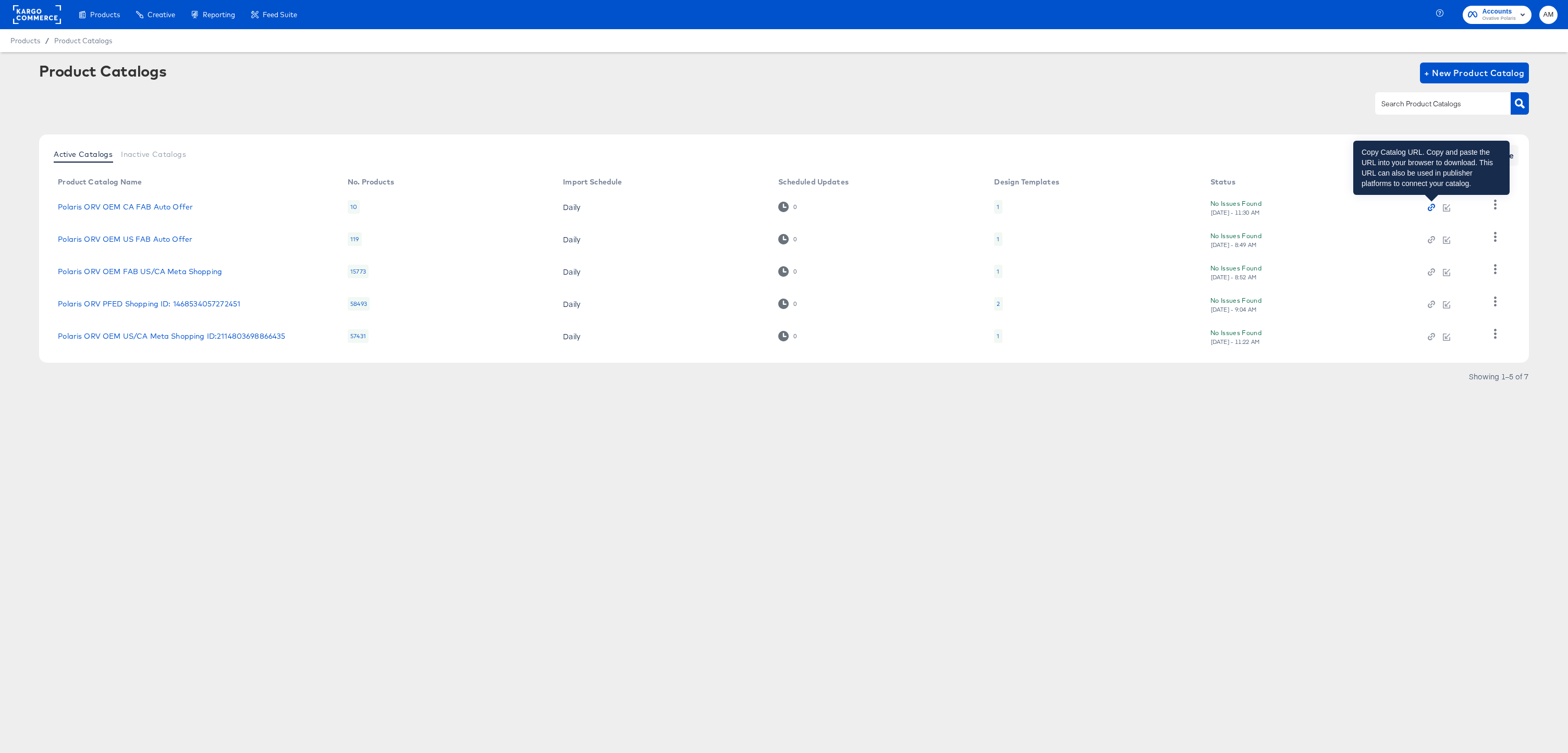
click at [1433, 207] on icon "button" at bounding box center [1431, 207] width 8 height 8
click at [155, 207] on link "Polaris ORV OEM CA FAB Auto Offer" at bounding box center [125, 207] width 135 height 8
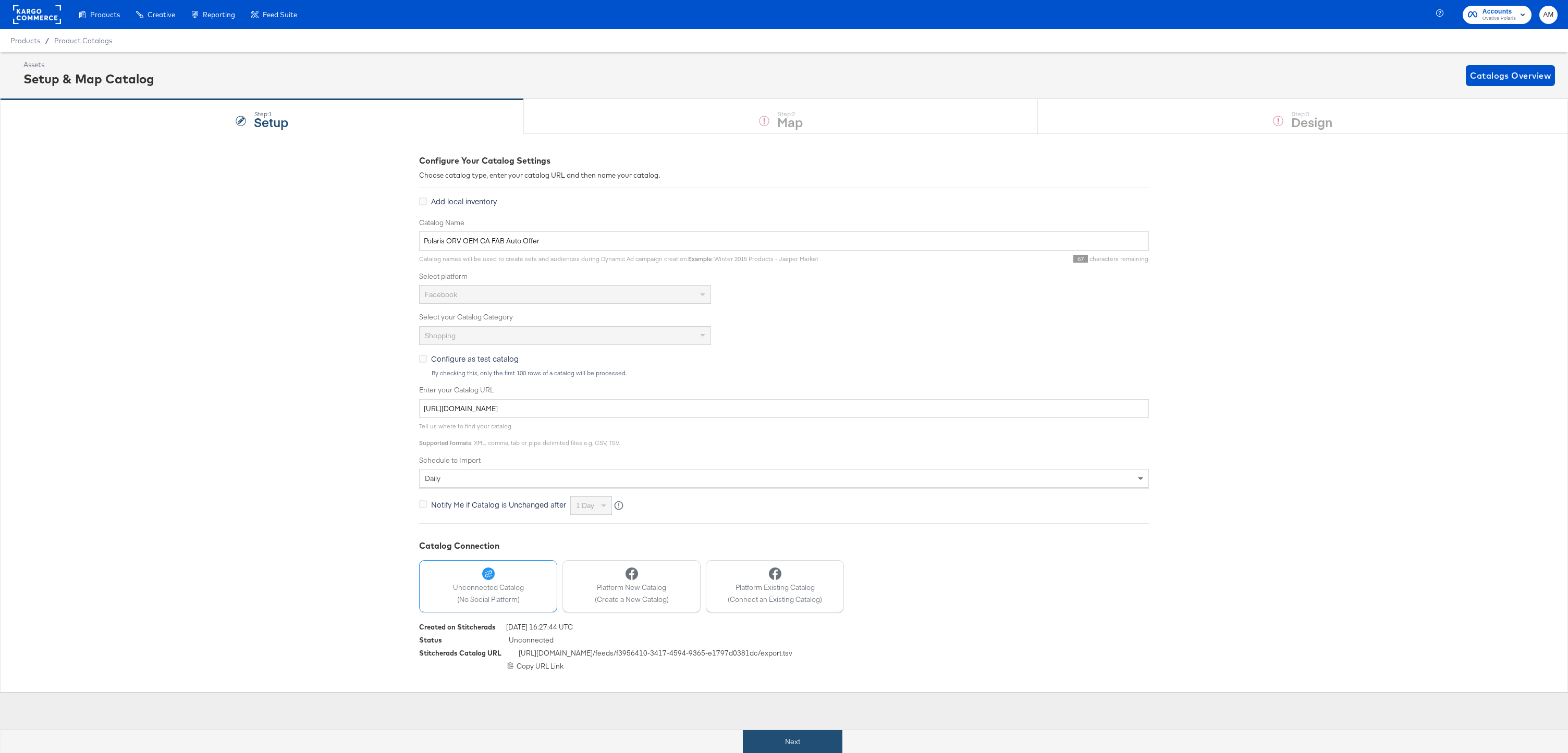
click at [785, 746] on button "Next" at bounding box center [793, 742] width 100 height 24
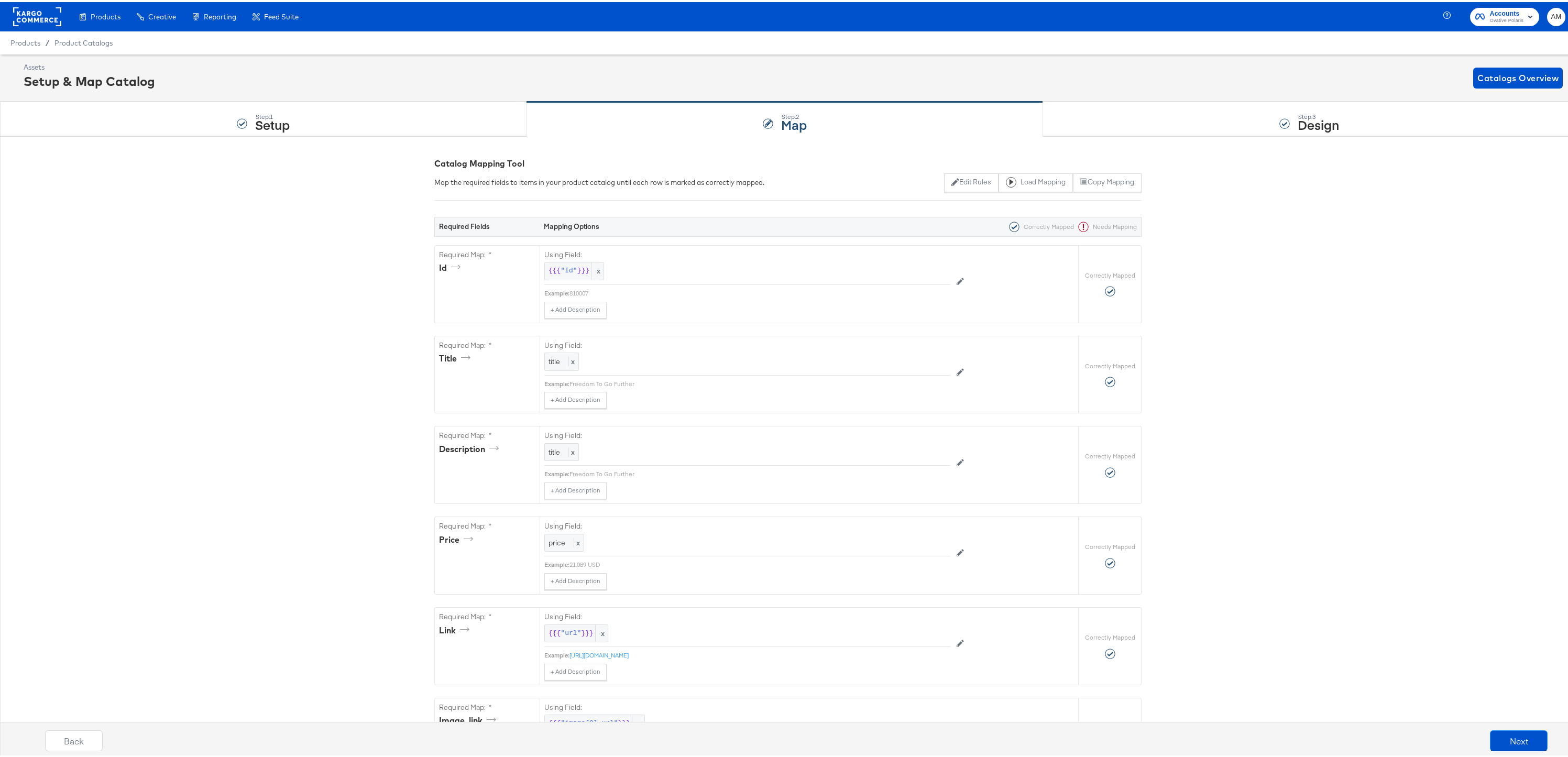
click at [34, 16] on rect at bounding box center [37, 15] width 48 height 19
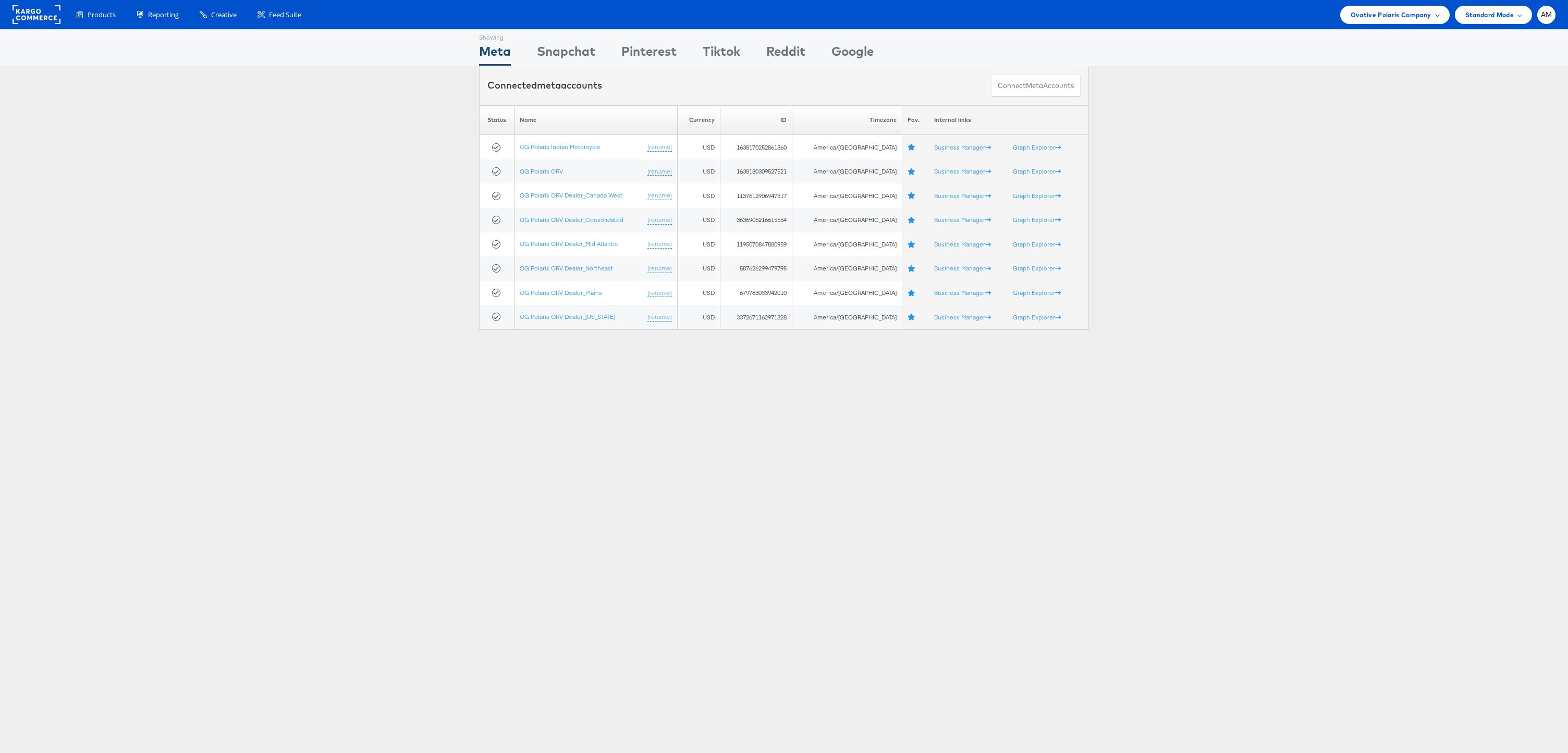
click at [1381, 13] on span "Ovative Polaris Company" at bounding box center [1391, 15] width 80 height 11
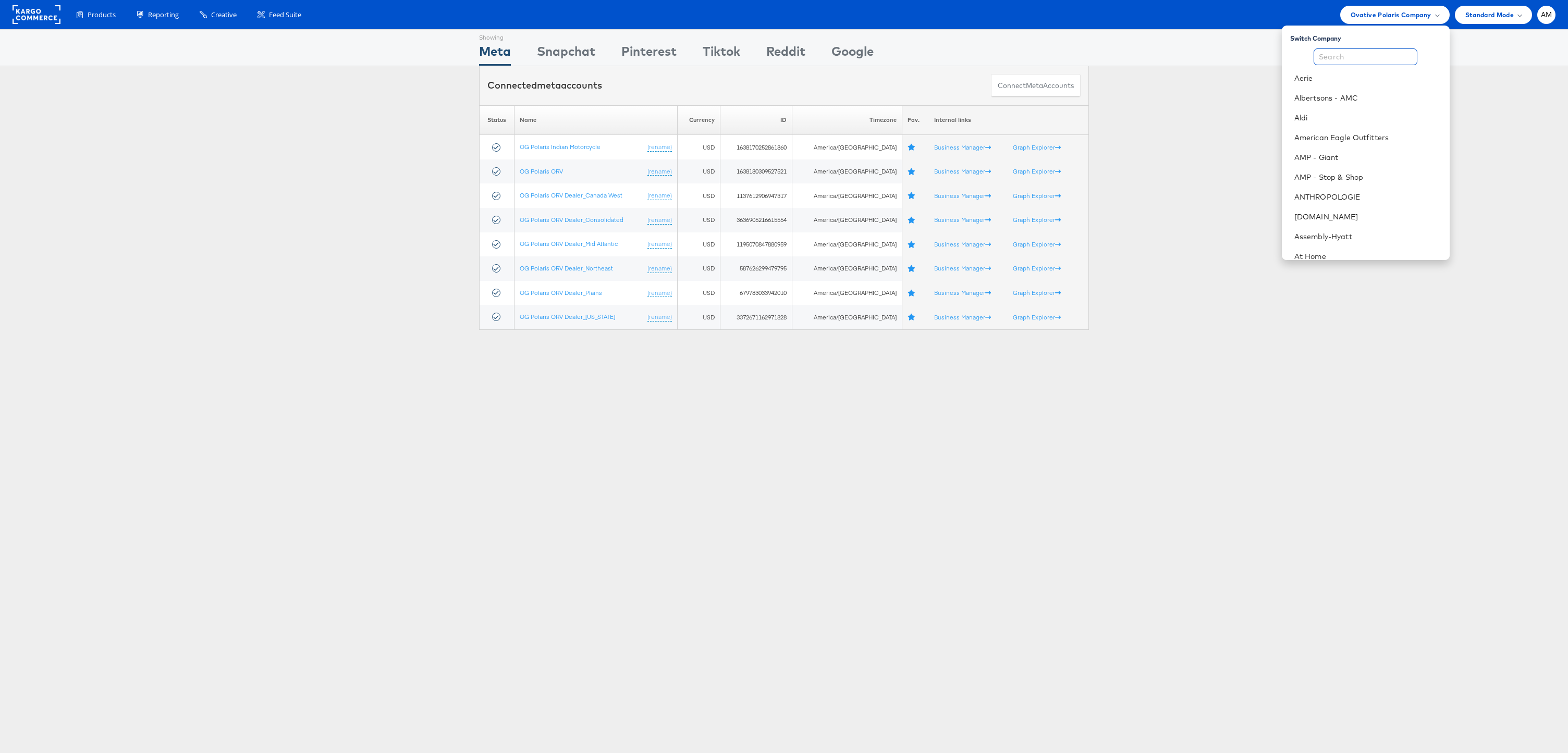
click at [1334, 57] on input "text" at bounding box center [1366, 57] width 104 height 17
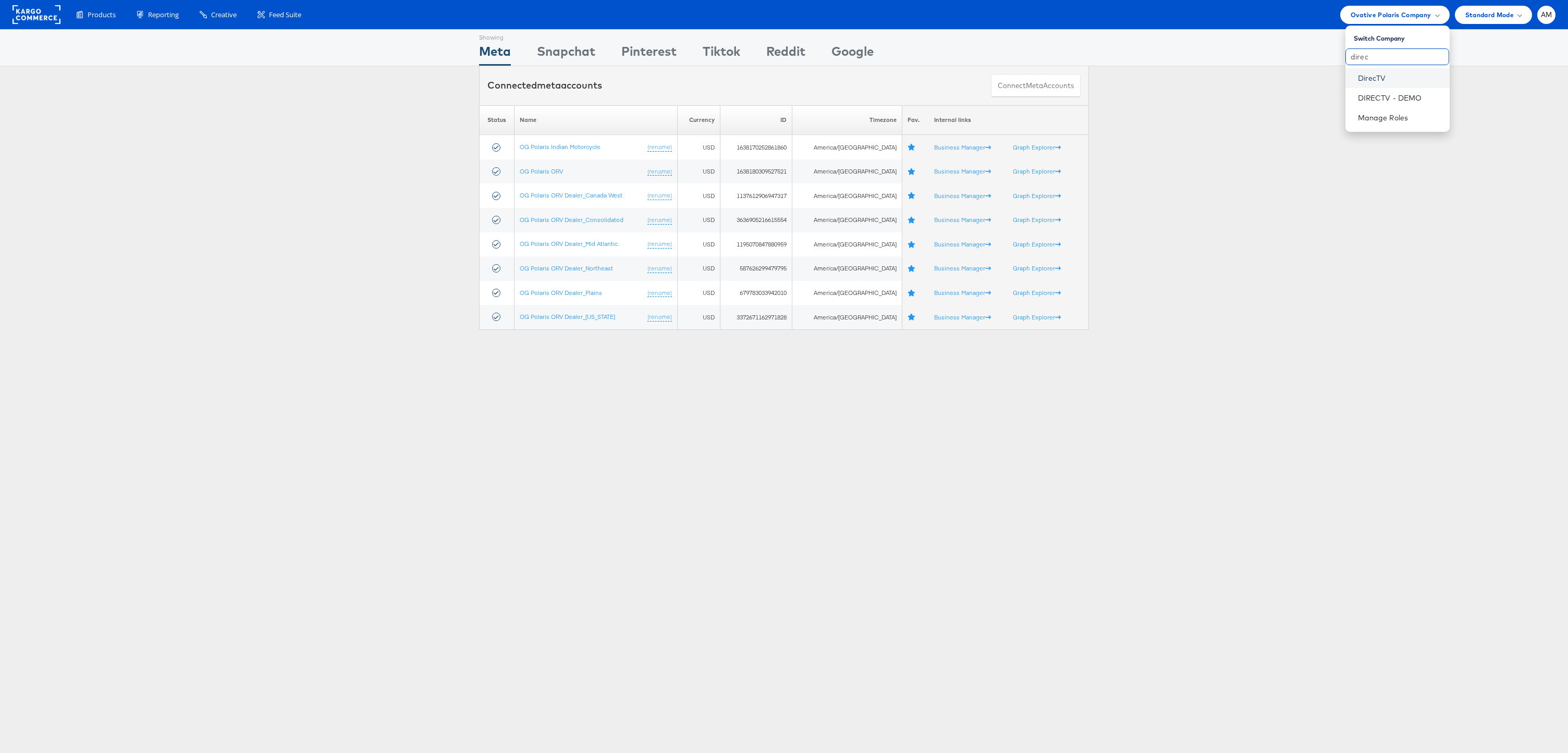
type input "direc"
click at [1365, 73] on link "DirecTV" at bounding box center [1400, 78] width 83 height 10
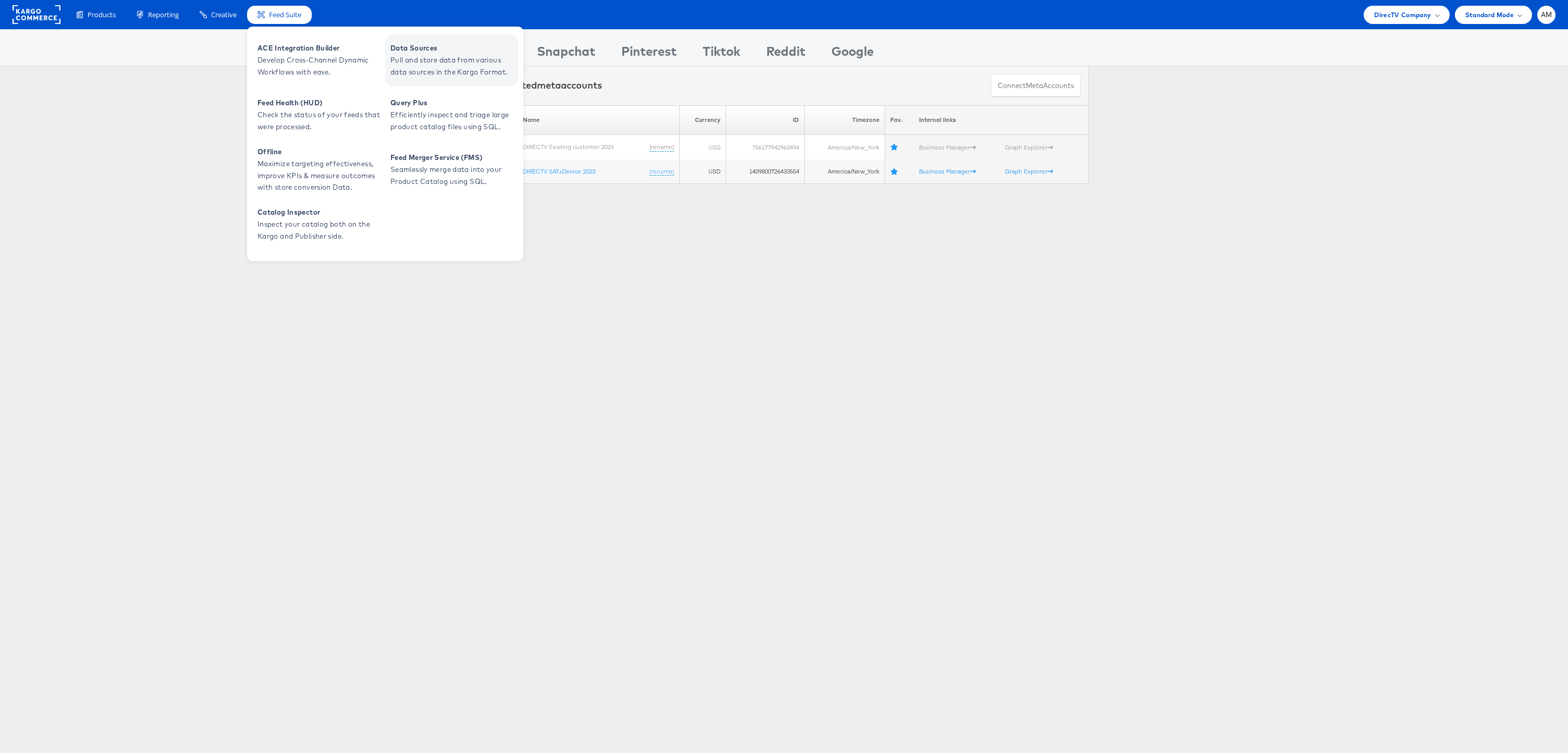
click at [406, 58] on span "Pull and store data from various data sources in the Kargo Format." at bounding box center [453, 66] width 125 height 24
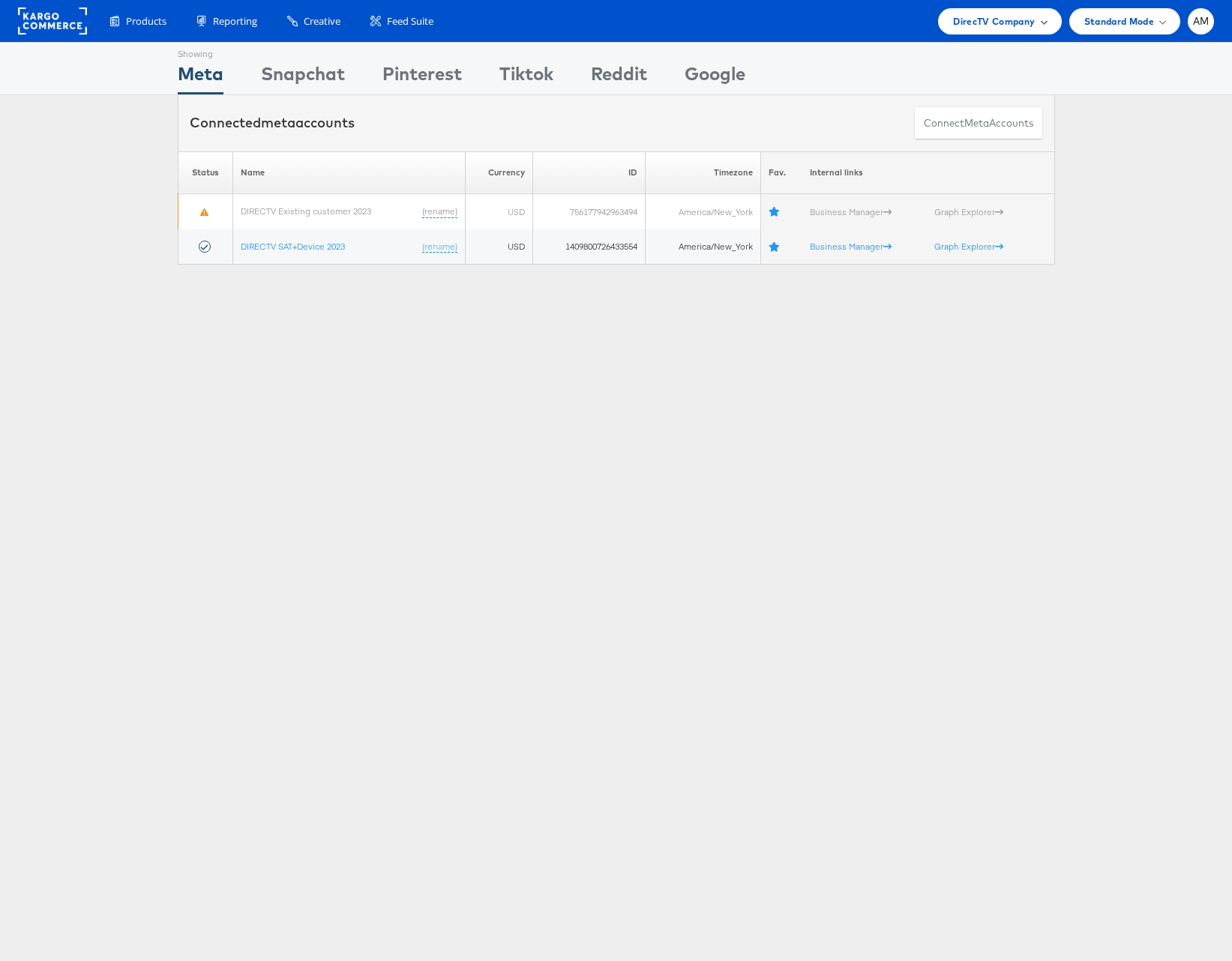
click at [984, 20] on span "DirecTV Company" at bounding box center [994, 22] width 82 height 16
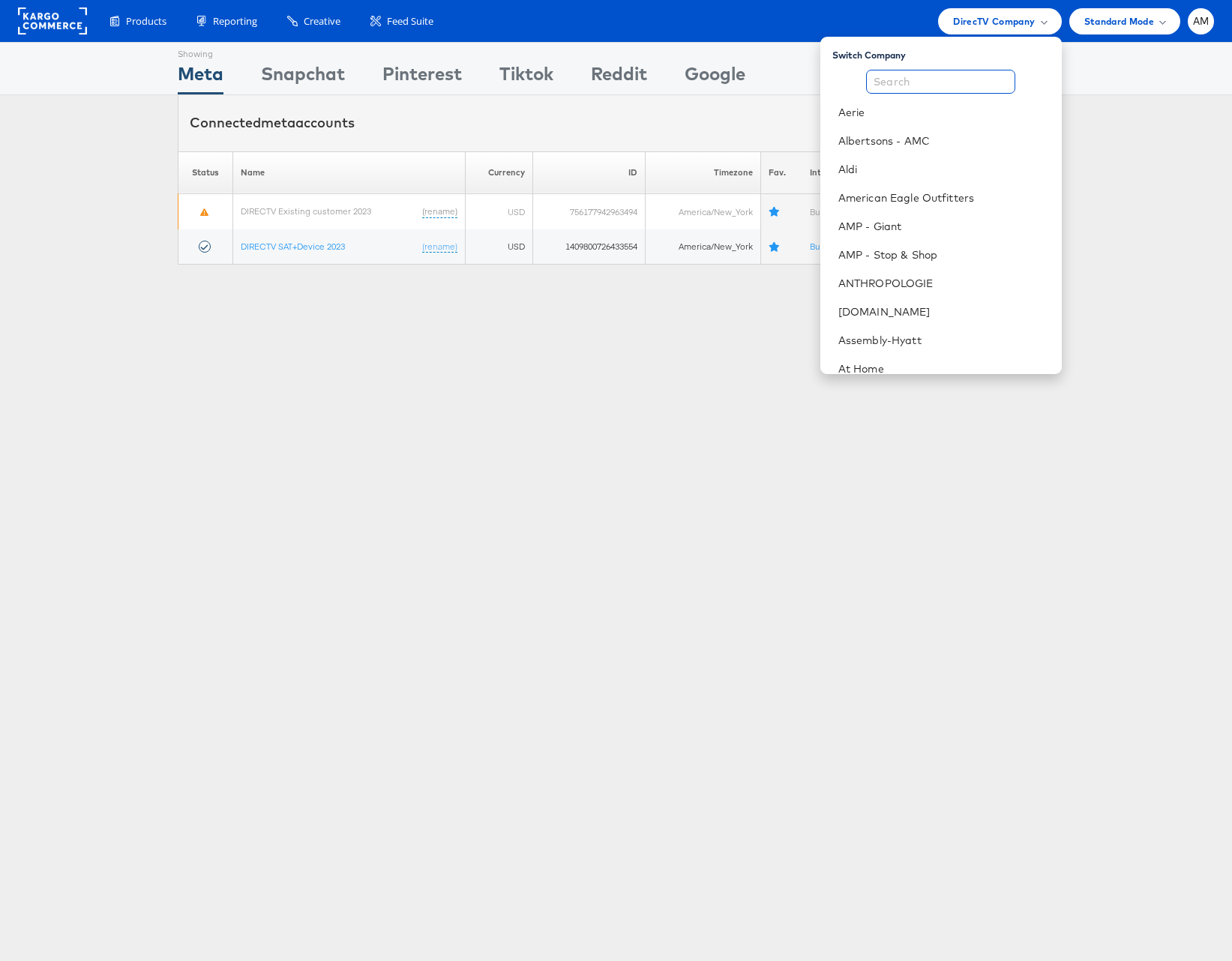
click at [940, 86] on input "text" at bounding box center [941, 82] width 150 height 24
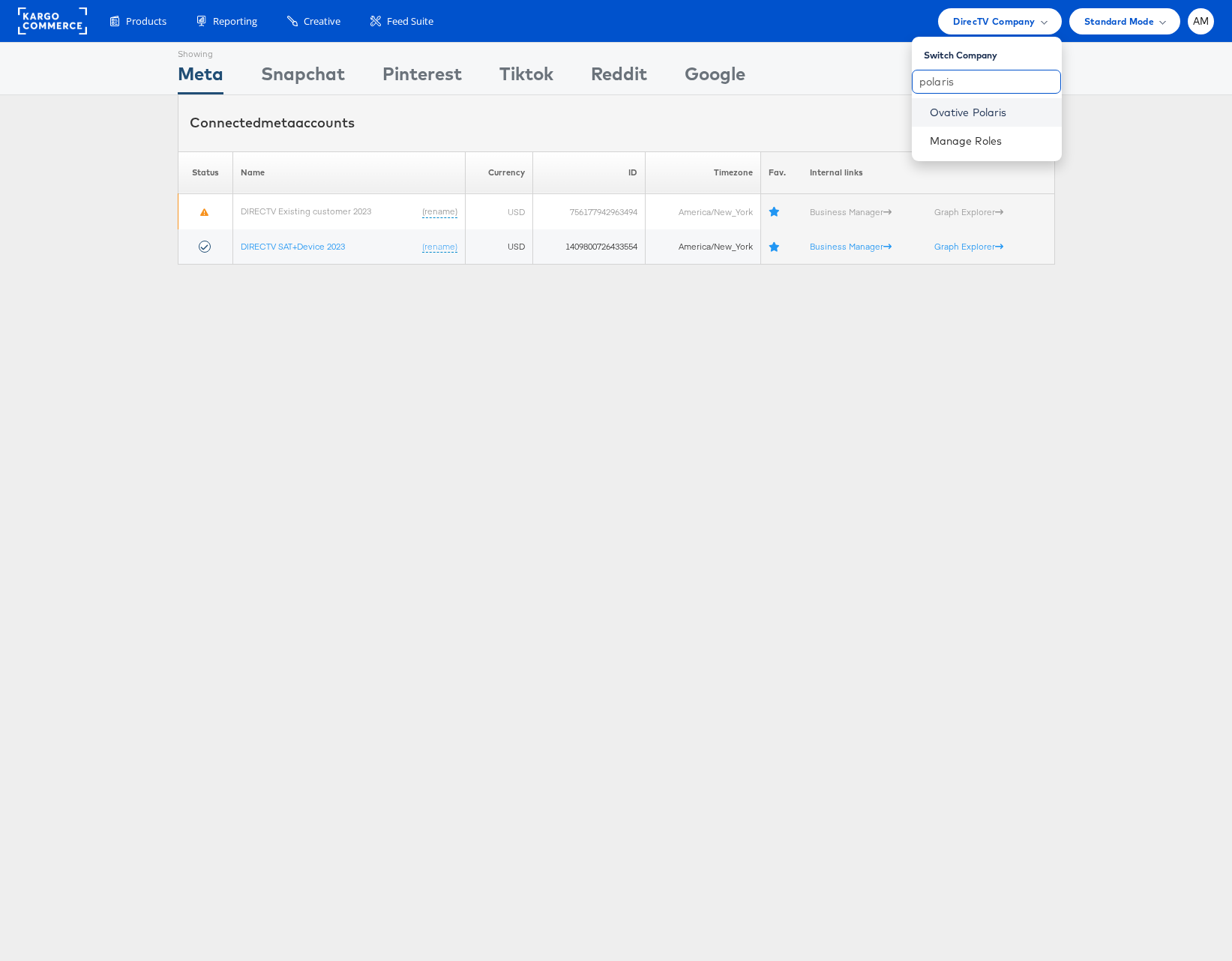
type input "polaris"
click at [992, 107] on link "Ovative Polaris" at bounding box center [990, 112] width 120 height 15
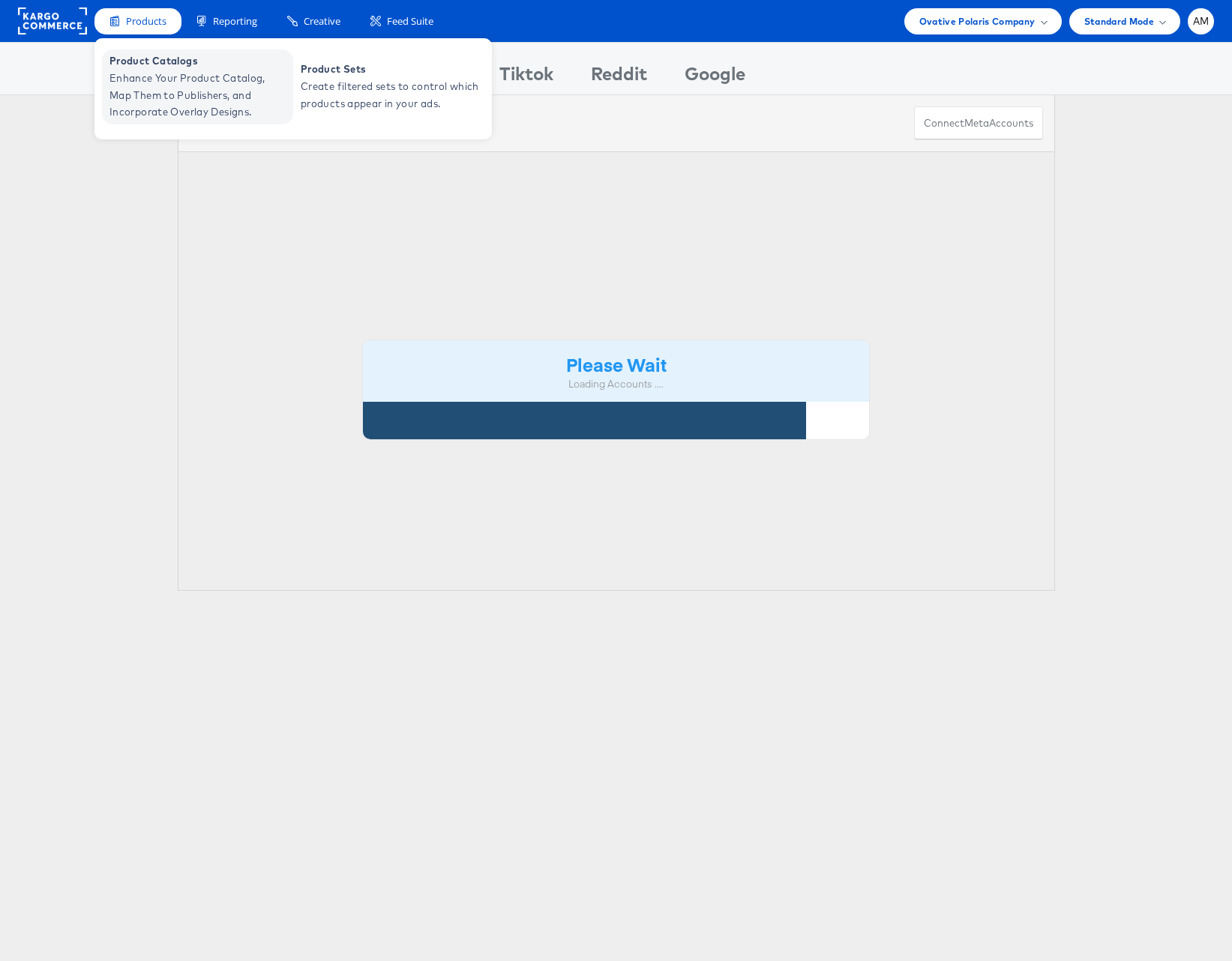
click at [147, 85] on span "Enhance Your Product Catalog, Map Them to Publishers, and Incorporate Overlay D…" at bounding box center [200, 95] width 180 height 51
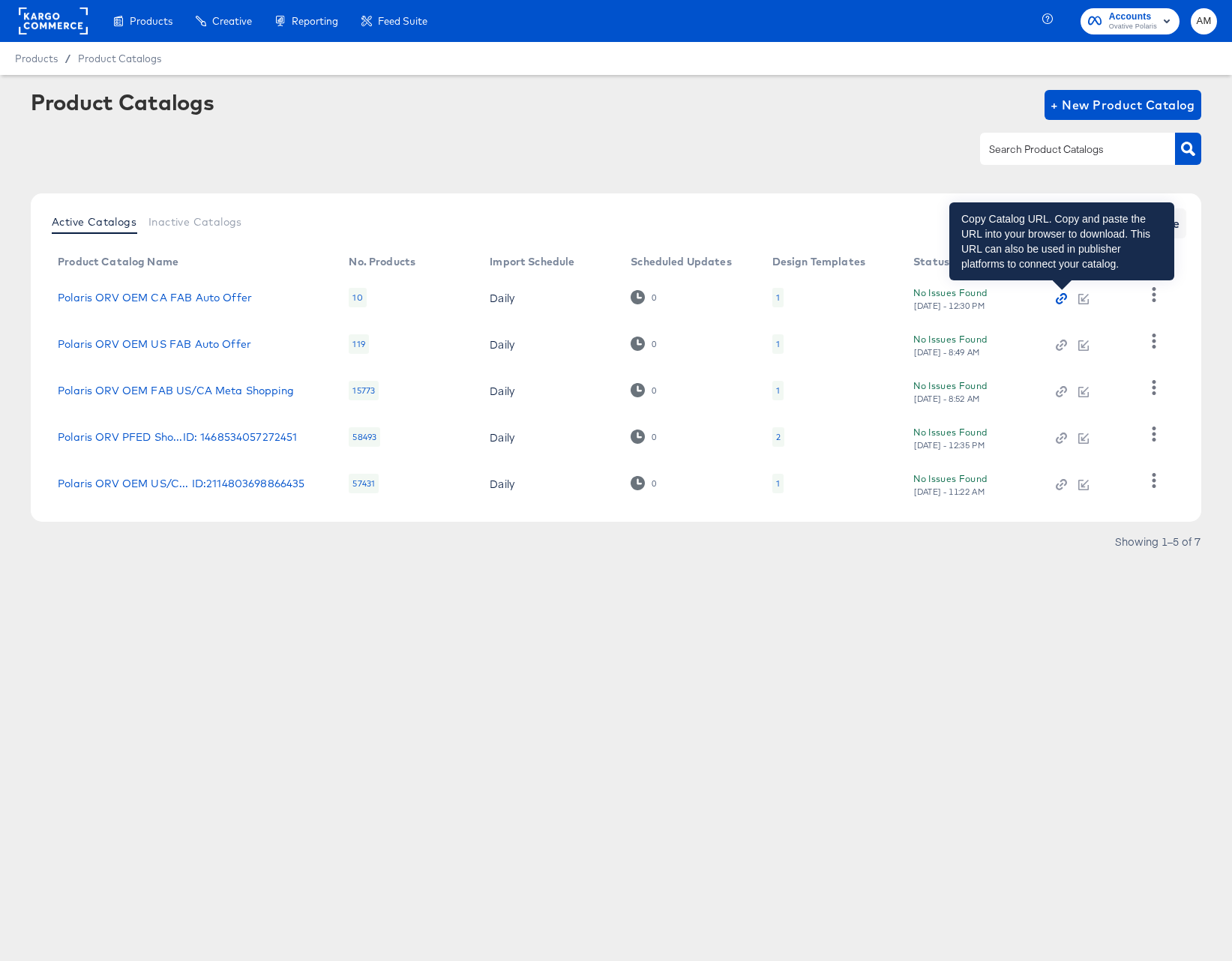
click at [1061, 299] on icon "button" at bounding box center [1060, 298] width 11 height 11
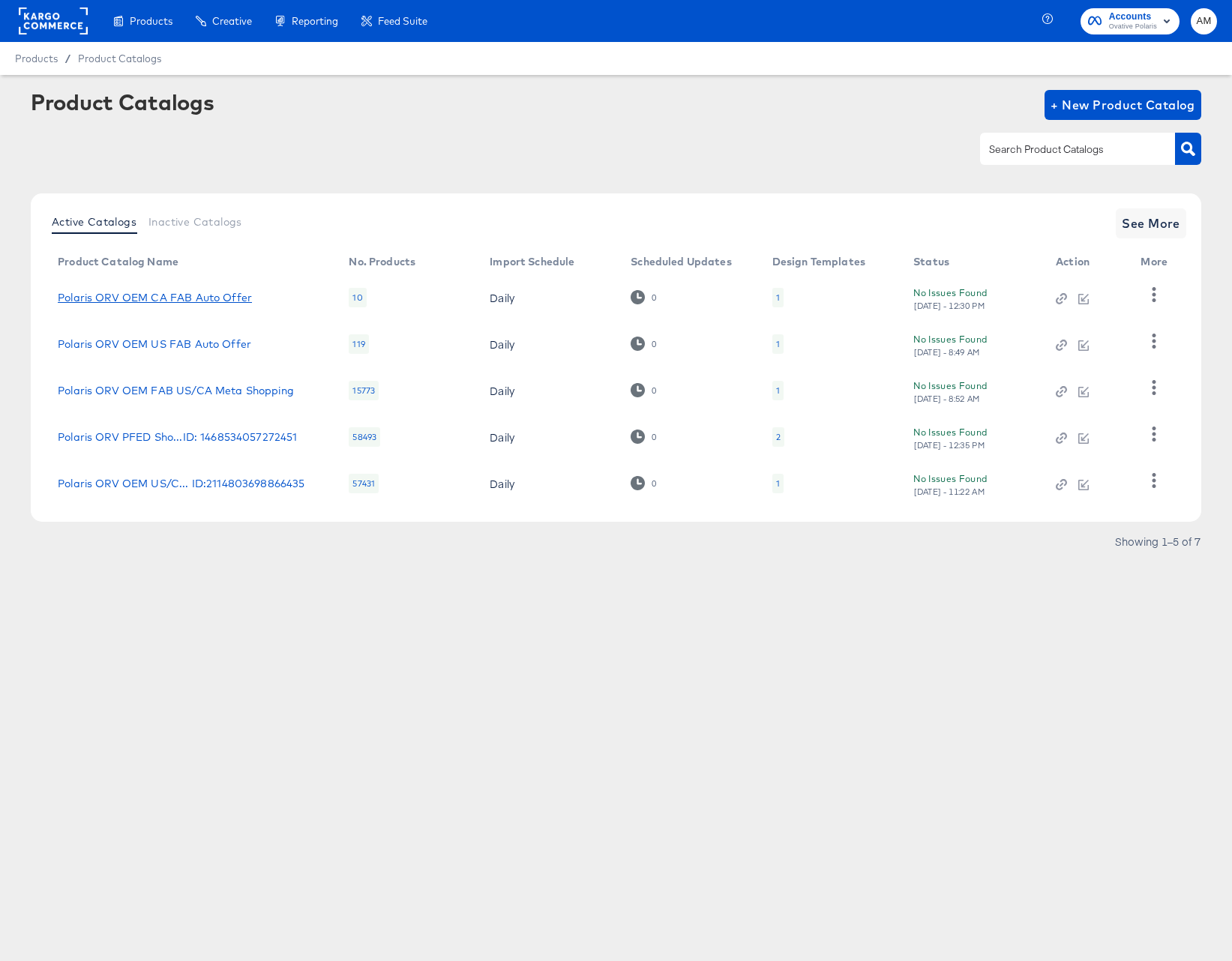
click at [217, 294] on link "Polaris ORV OEM CA FAB Auto Offer" at bounding box center [155, 297] width 195 height 12
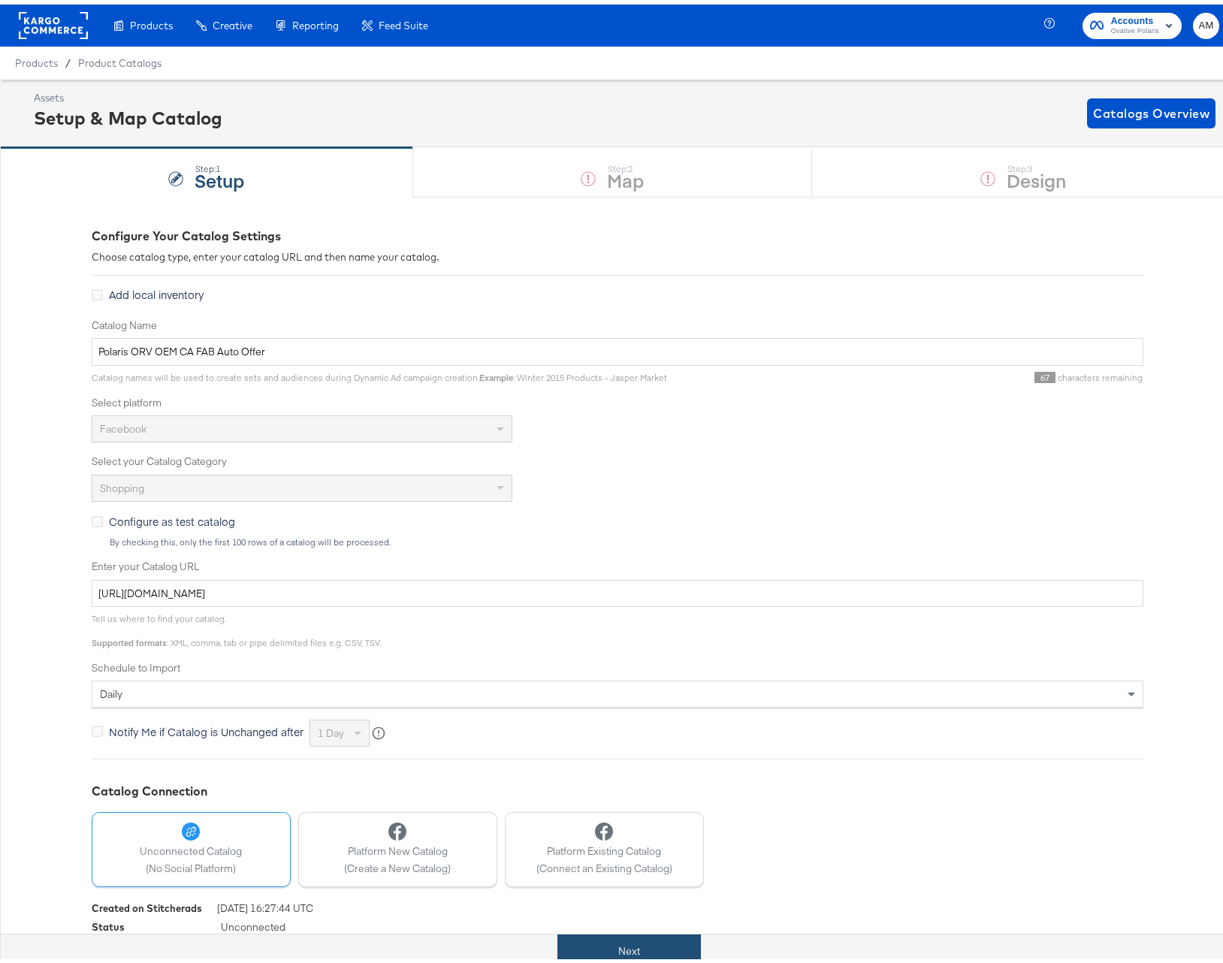
click at [619, 942] on button "Next" at bounding box center [630, 947] width 144 height 34
